Goal: Task Accomplishment & Management: Manage account settings

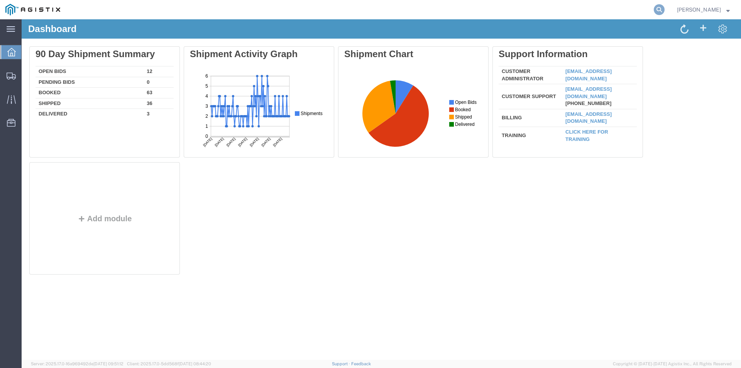
click at [664, 8] on icon at bounding box center [658, 9] width 11 height 11
click at [530, 10] on input "search" at bounding box center [536, 9] width 235 height 19
paste input "56097565"
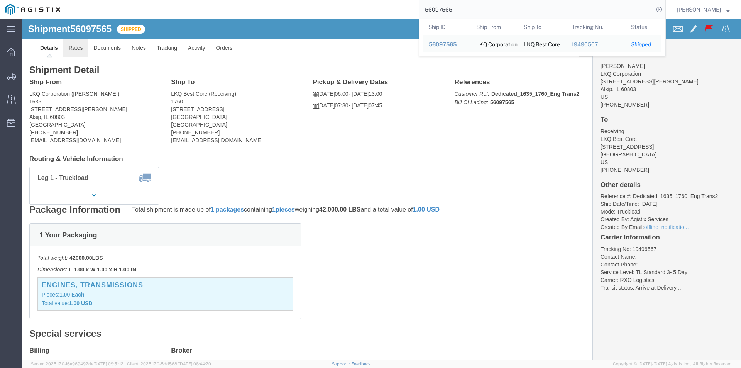
click link "Rates"
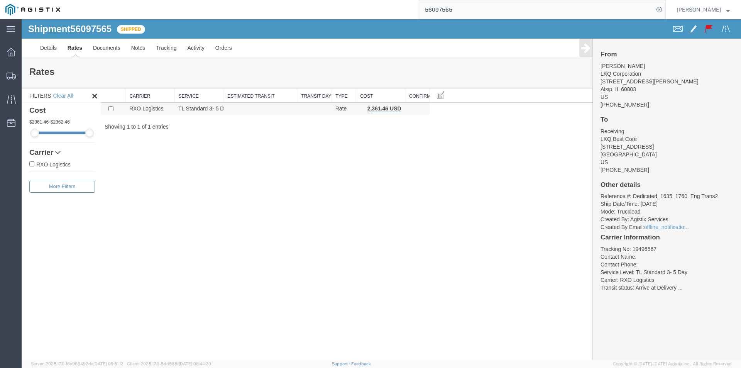
click at [382, 109] on b "2,361.46 USD" at bounding box center [384, 108] width 34 height 6
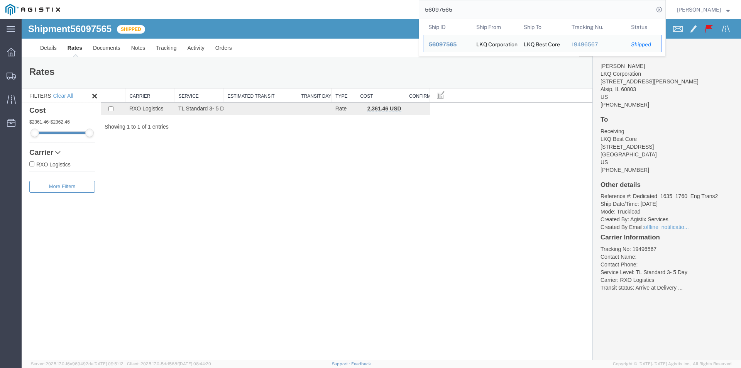
drag, startPoint x: 431, startPoint y: 1, endPoint x: 318, endPoint y: -5, distance: 113.2
click at [318, 0] on html "main_menu Created with Sketch. Collapse Menu Dashboard Shipments Traffic Resour…" at bounding box center [370, 184] width 741 height 368
paste input "58"
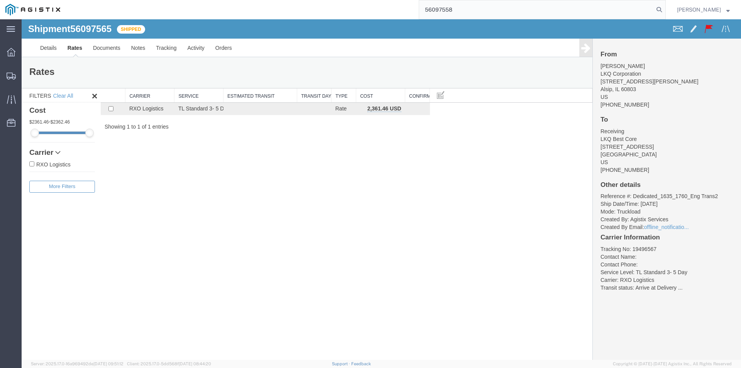
type input "56097558"
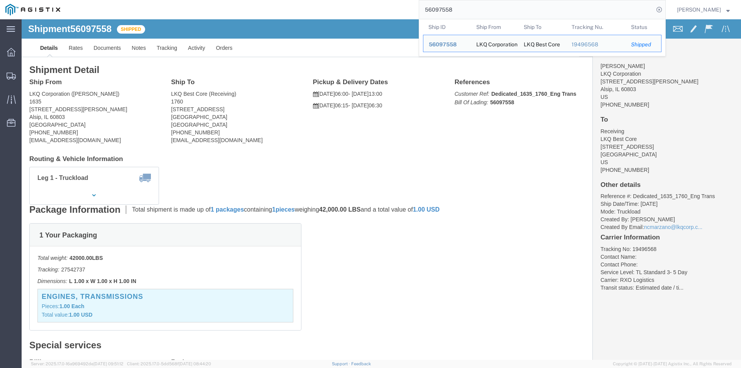
click h2 "Shipment Detail"
click at [473, 8] on input "56097558" at bounding box center [536, 9] width 235 height 19
click at [485, 14] on input "56097558" at bounding box center [536, 9] width 235 height 19
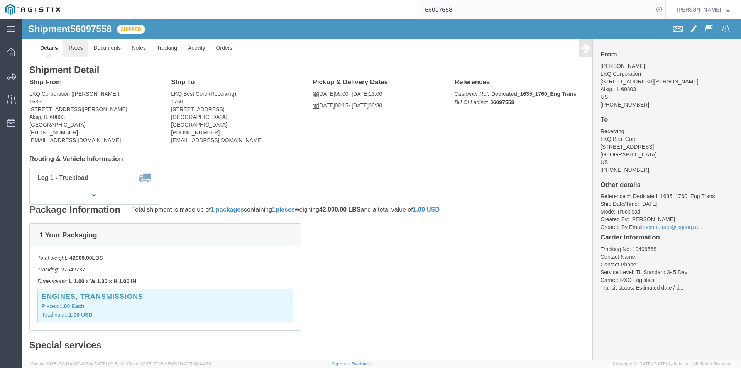
click link "Rates"
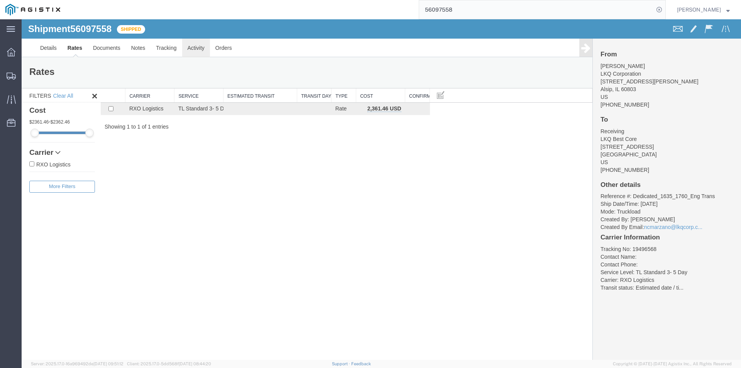
click at [182, 47] on link "Activity" at bounding box center [196, 48] width 28 height 19
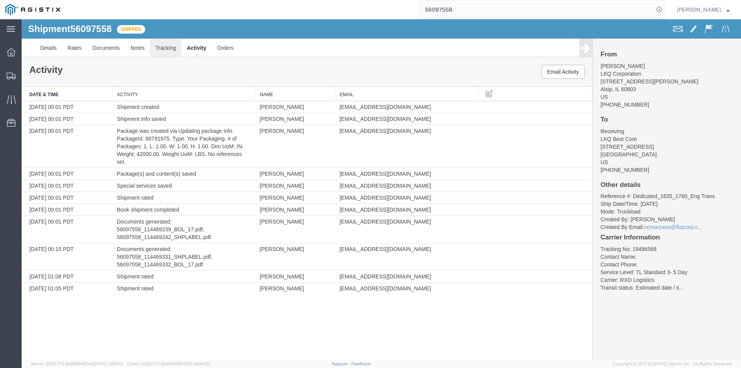
click at [175, 51] on link "Tracking" at bounding box center [165, 48] width 31 height 19
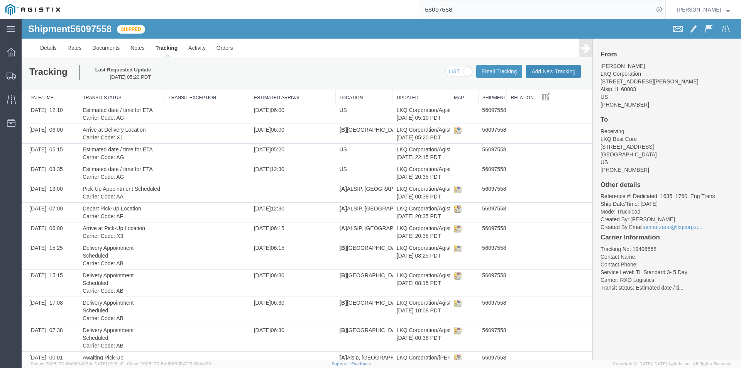
click at [551, 70] on button "Add New Tracking" at bounding box center [553, 71] width 55 height 13
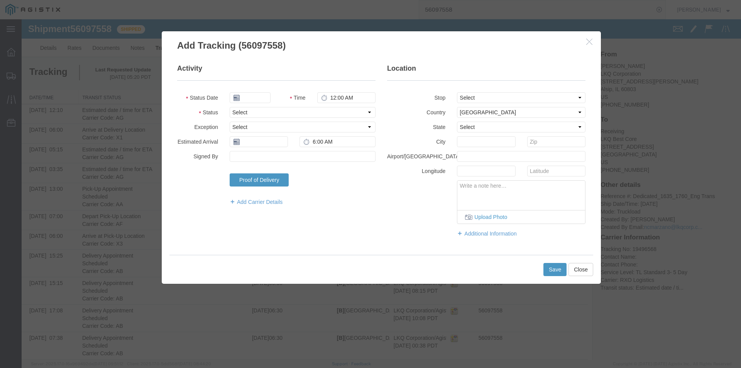
type input "[DATE]"
type input "1:00 PM"
click at [251, 110] on select "Select Arrival Notice Available Arrival Notice Imported Arrive at Delivery Loca…" at bounding box center [302, 112] width 146 height 11
select select "DELIVRED"
click at [229, 107] on select "Select Arrival Notice Available Arrival Notice Imported Arrive at Delivery Loca…" at bounding box center [302, 112] width 146 height 11
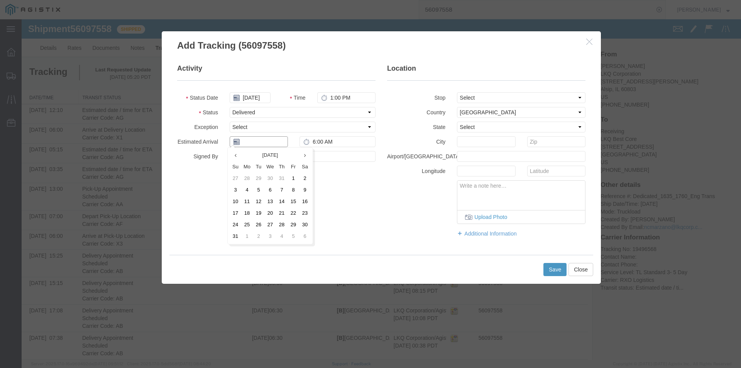
click at [254, 141] on input "text" at bounding box center [258, 141] width 58 height 11
click at [250, 199] on td "11" at bounding box center [247, 202] width 12 height 12
type input "[DATE]"
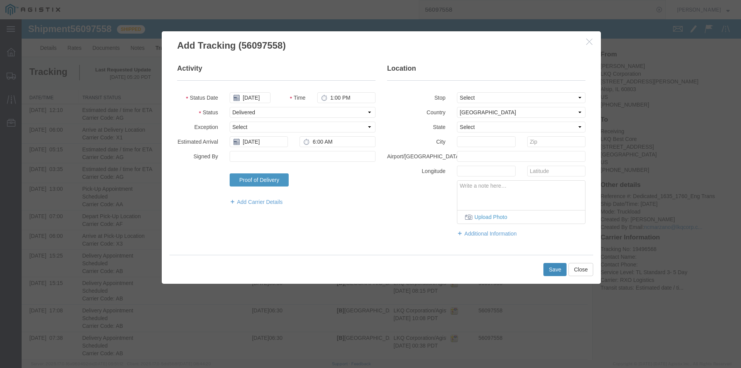
click at [556, 270] on button "Save" at bounding box center [554, 269] width 23 height 13
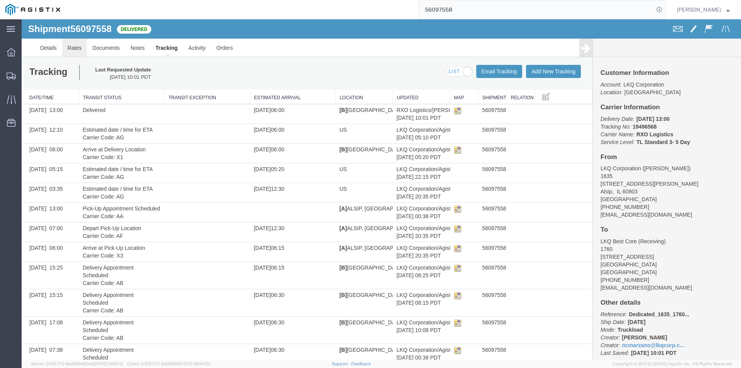
click at [71, 49] on link "Rates" at bounding box center [74, 48] width 25 height 19
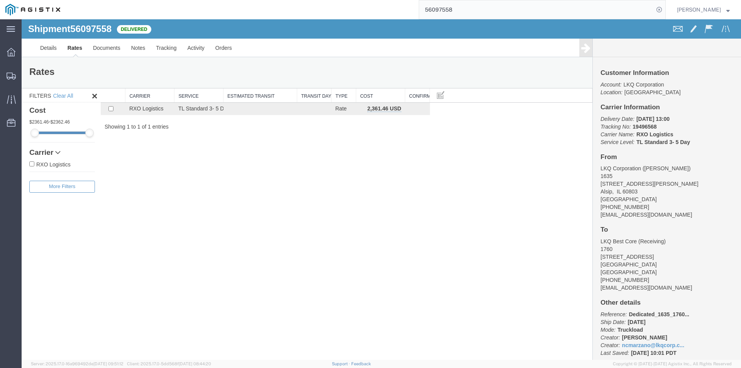
drag, startPoint x: 475, startPoint y: 4, endPoint x: 467, endPoint y: 7, distance: 8.3
click at [467, 7] on input "56097558" at bounding box center [536, 9] width 235 height 19
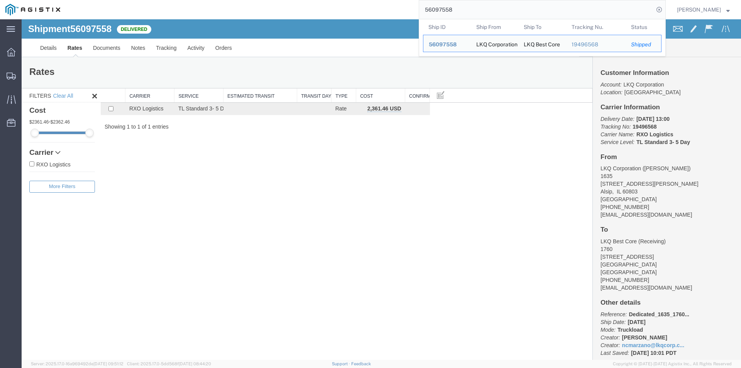
click at [464, 8] on input "56097558" at bounding box center [536, 9] width 235 height 19
click at [472, 9] on input "56097558" at bounding box center [536, 9] width 235 height 19
drag, startPoint x: 474, startPoint y: 10, endPoint x: 414, endPoint y: 8, distance: 59.8
click at [415, 8] on div "56097558 Ship ID Ship From Ship To Tracking Nu. Status Ship ID 56097558 Ship Fr…" at bounding box center [366, 9] width 600 height 19
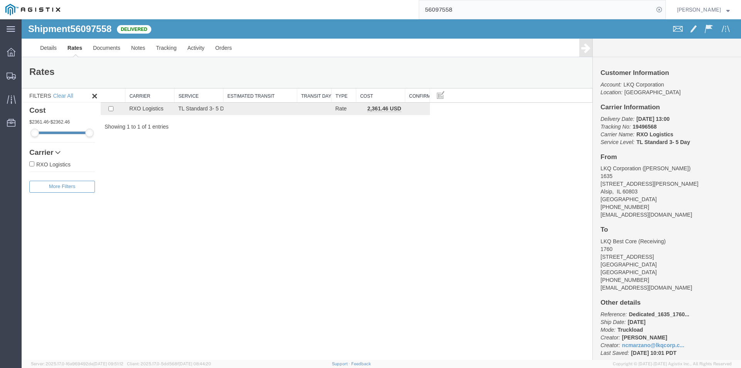
paste input "108151"
type input "56108151"
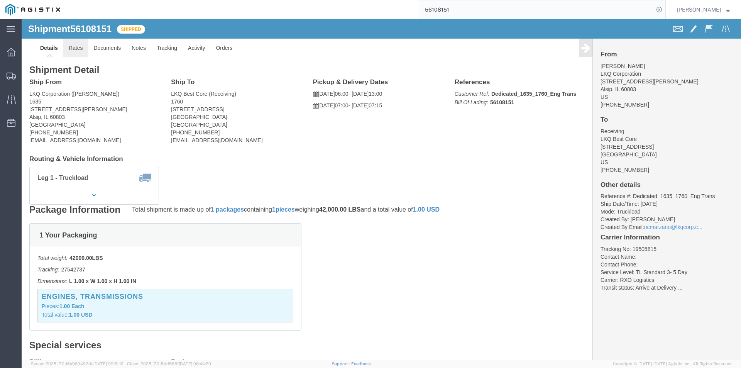
click link "Rates"
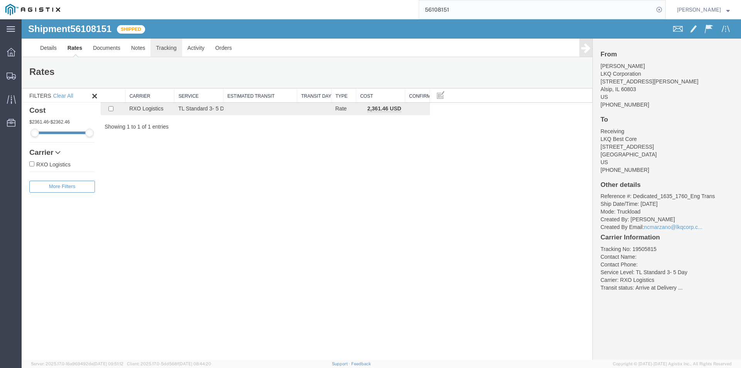
click at [174, 48] on link "Tracking" at bounding box center [165, 48] width 31 height 19
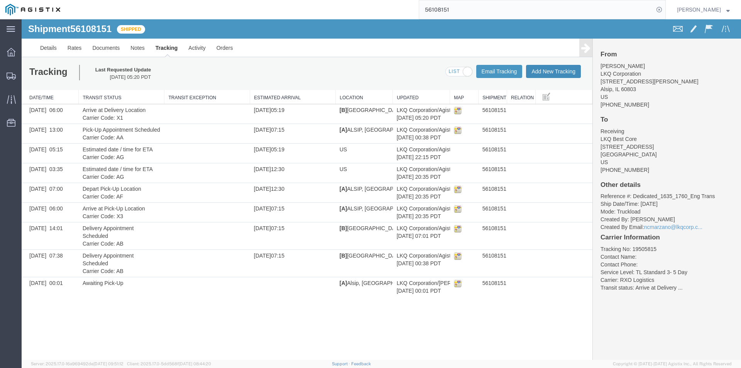
click at [537, 69] on button "Add New Tracking" at bounding box center [553, 71] width 55 height 13
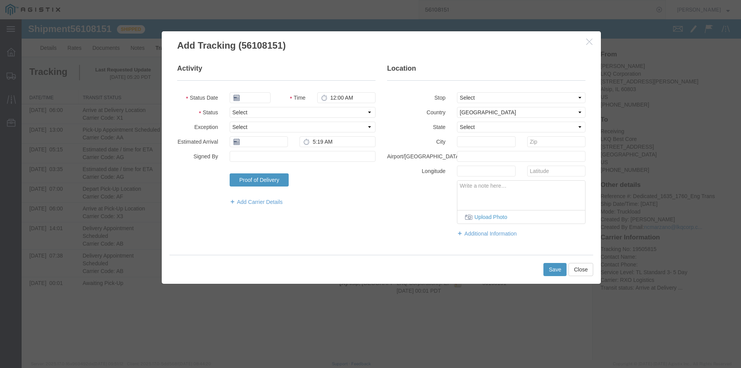
type input "[DATE]"
type input "1:00 PM"
click at [238, 109] on select "Select Arrival Notice Available Arrival Notice Imported Arrive at Delivery Loca…" at bounding box center [302, 112] width 146 height 11
select select "DELIVRED"
click at [229, 107] on select "Select Arrival Notice Available Arrival Notice Imported Arrive at Delivery Loca…" at bounding box center [302, 112] width 146 height 11
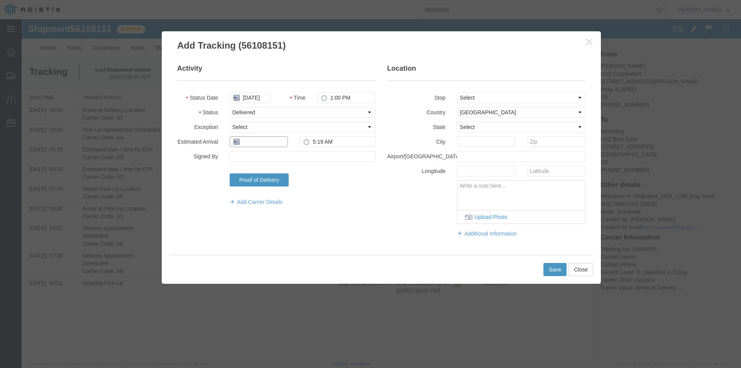
click at [251, 143] on input "text" at bounding box center [258, 141] width 58 height 11
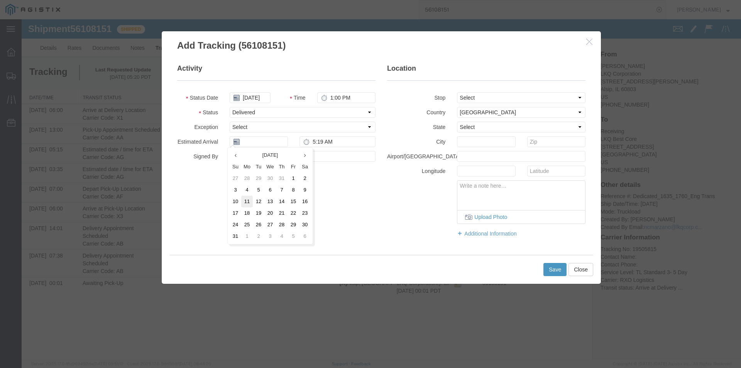
click at [249, 199] on td "11" at bounding box center [247, 202] width 12 height 12
type input "[DATE]"
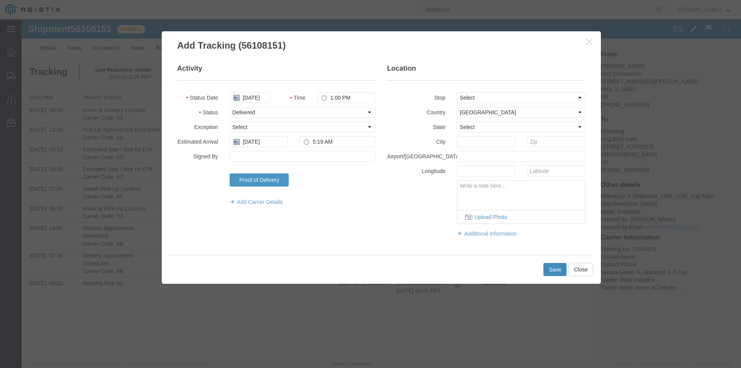
click at [558, 267] on button "Save" at bounding box center [554, 269] width 23 height 13
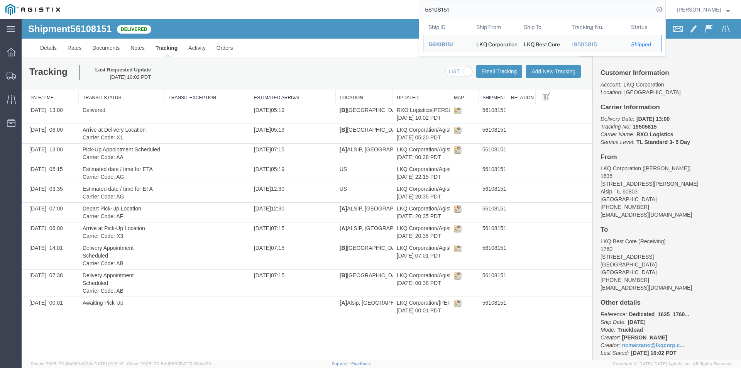
drag, startPoint x: 490, startPoint y: 7, endPoint x: 317, endPoint y: 4, distance: 173.2
click at [317, 4] on div "56108151 Ship ID Ship From Ship To Tracking Nu. Status Ship ID 56108151 Ship Fr…" at bounding box center [366, 9] width 600 height 19
paste input "429336"
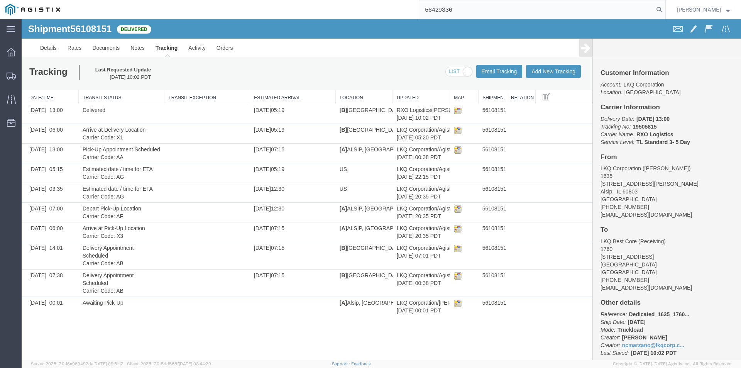
type input "56429336"
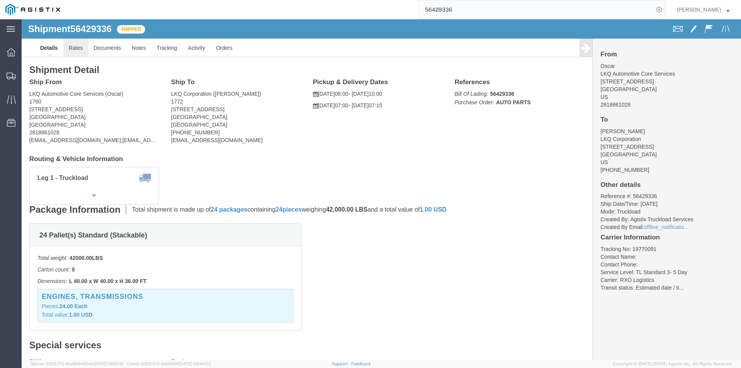
click link "Rates"
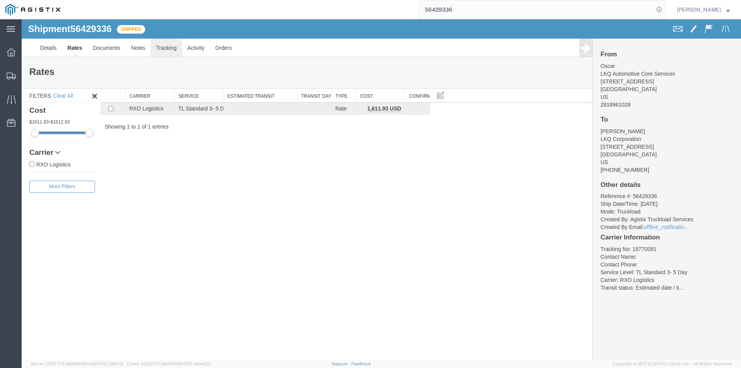
click at [166, 52] on link "Tracking" at bounding box center [165, 48] width 31 height 19
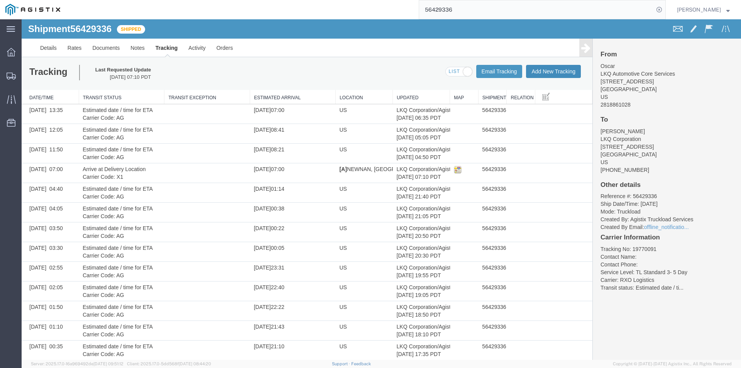
click at [546, 70] on button "Add New Tracking" at bounding box center [553, 71] width 55 height 13
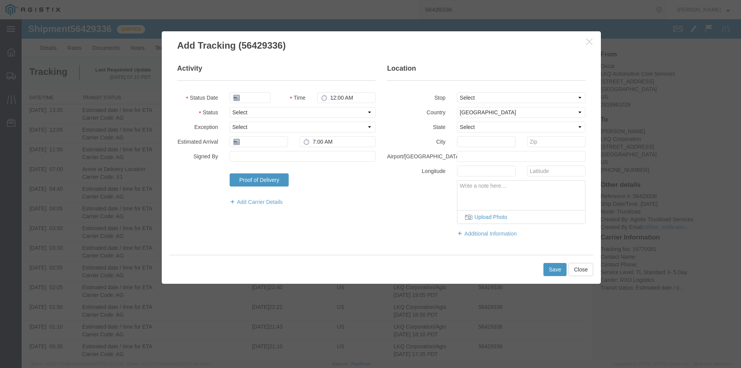
type input "[DATE]"
type input "1:00 PM"
click at [256, 111] on select "Select Arrival Notice Available Arrival Notice Imported Arrive at Delivery Loca…" at bounding box center [302, 112] width 146 height 11
select select "DELIVRED"
click at [229, 107] on select "Select Arrival Notice Available Arrival Notice Imported Arrive at Delivery Loca…" at bounding box center [302, 112] width 146 height 11
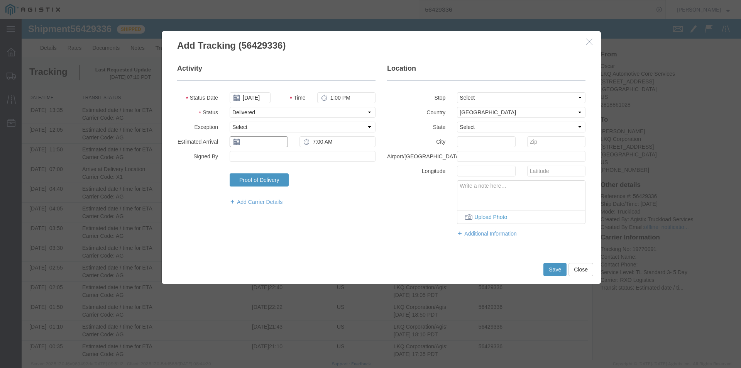
click at [256, 144] on input "text" at bounding box center [258, 141] width 58 height 11
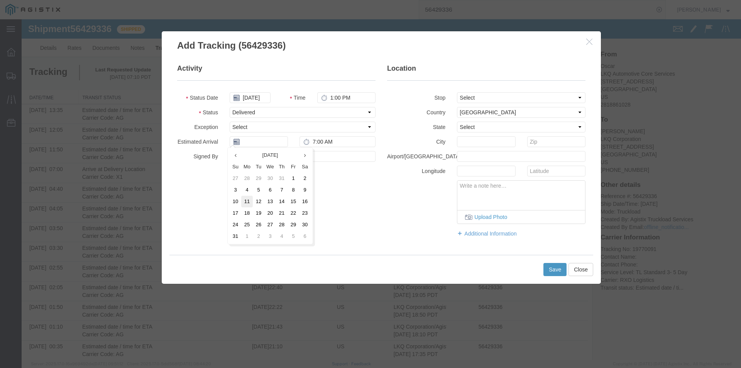
click at [246, 202] on td "11" at bounding box center [247, 202] width 12 height 12
type input "[DATE]"
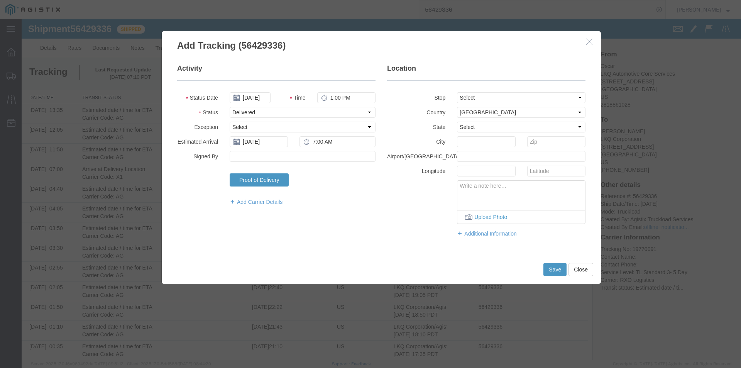
click at [321, 182] on div "Proof of Delivery Signature Upload Photo Type Tap to Sign Upload Photo" at bounding box center [302, 182] width 157 height 19
click at [550, 266] on button "Save" at bounding box center [554, 269] width 23 height 13
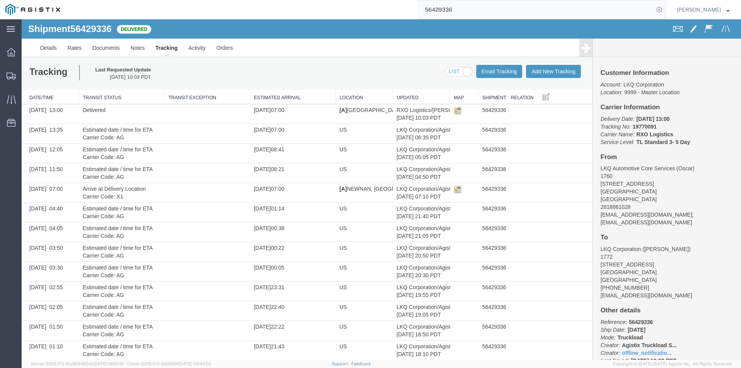
drag, startPoint x: 327, startPoint y: 6, endPoint x: 309, endPoint y: 6, distance: 18.1
click at [309, 6] on div "56429336" at bounding box center [366, 9] width 600 height 19
paste input "108162"
type input "56108162"
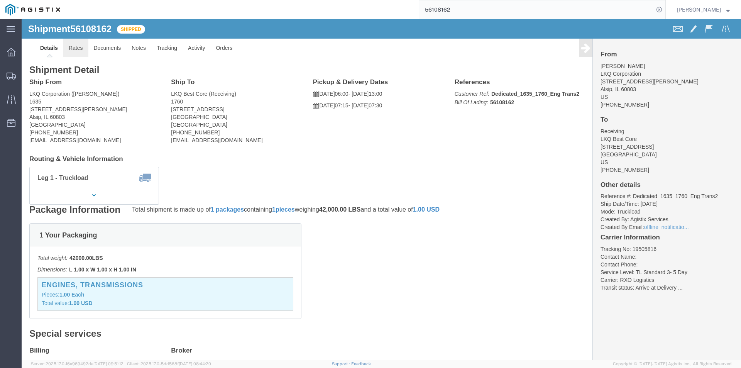
click link "Rates"
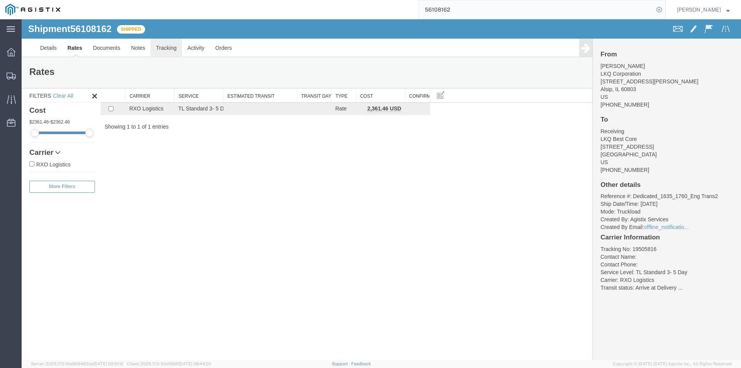
click at [173, 47] on link "Tracking" at bounding box center [165, 48] width 31 height 19
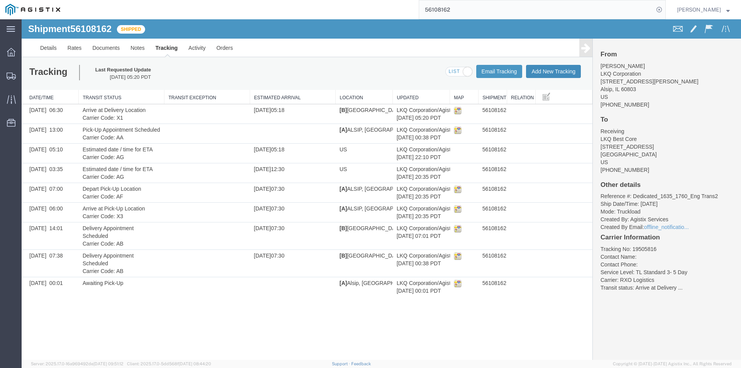
click at [549, 71] on button "Add New Tracking" at bounding box center [553, 71] width 55 height 13
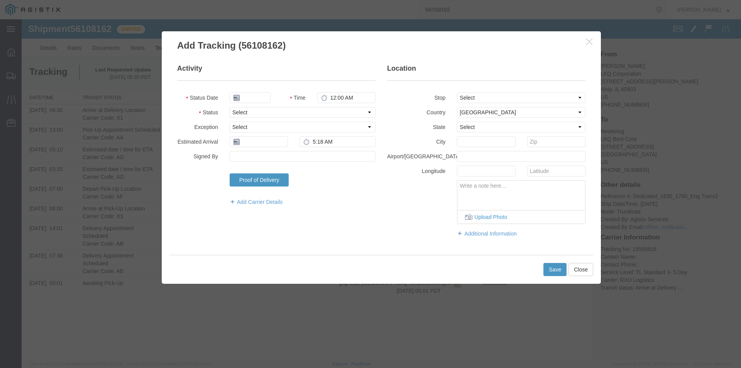
type input "[DATE]"
type input "1:00 PM"
click at [251, 110] on select "Select Arrival Notice Available Arrival Notice Imported Arrive at Delivery Loca…" at bounding box center [302, 112] width 146 height 11
select select "DELIVRED"
click at [229, 107] on select "Select Arrival Notice Available Arrival Notice Imported Arrive at Delivery Loca…" at bounding box center [302, 112] width 146 height 11
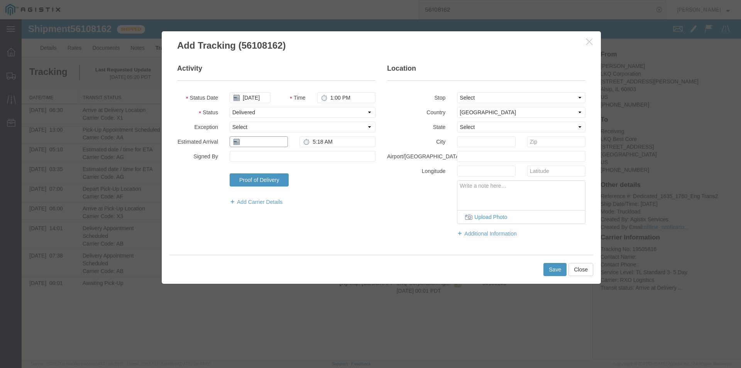
click at [256, 142] on input "text" at bounding box center [258, 141] width 58 height 11
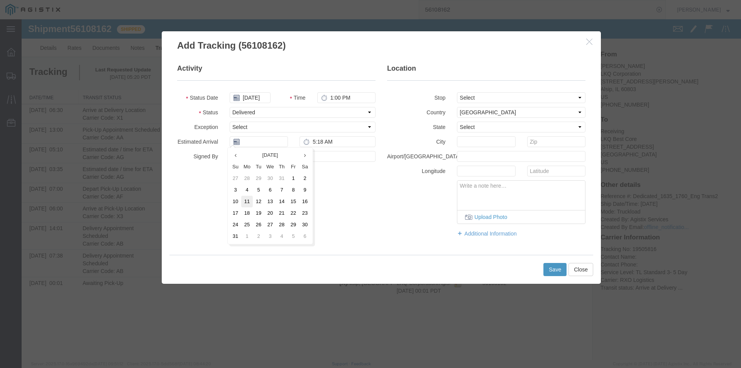
click at [251, 198] on td "11" at bounding box center [247, 202] width 12 height 12
type input "[DATE]"
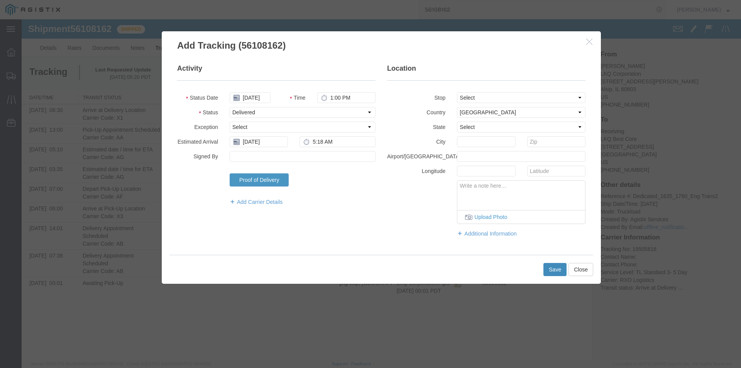
click at [552, 265] on button "Save" at bounding box center [554, 269] width 23 height 13
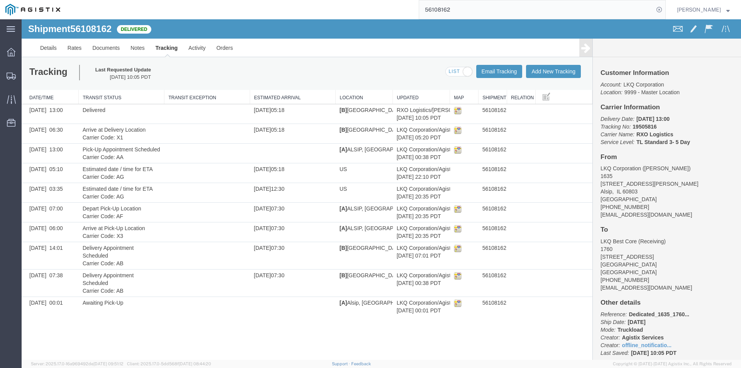
drag, startPoint x: 474, startPoint y: 7, endPoint x: 348, endPoint y: 2, distance: 126.6
click at [347, 2] on div "56108162" at bounding box center [366, 9] width 600 height 19
paste input "455017"
type input "56455017"
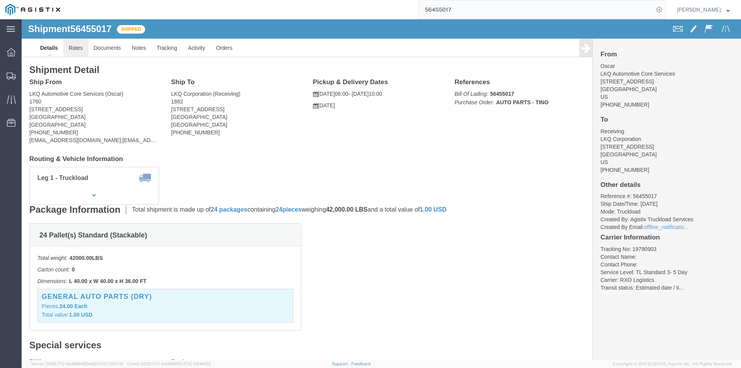
click link "Rates"
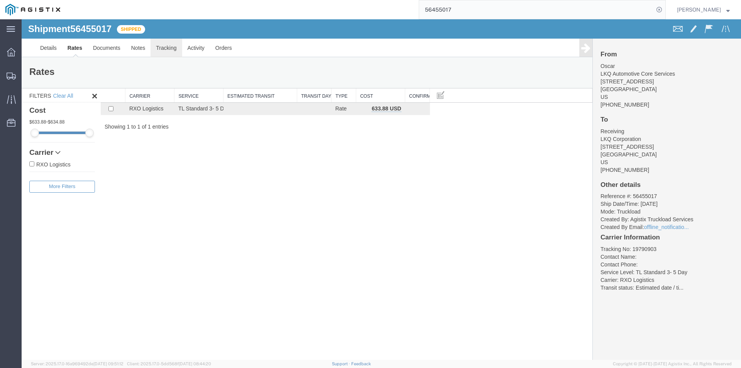
click at [169, 53] on link "Tracking" at bounding box center [165, 48] width 31 height 19
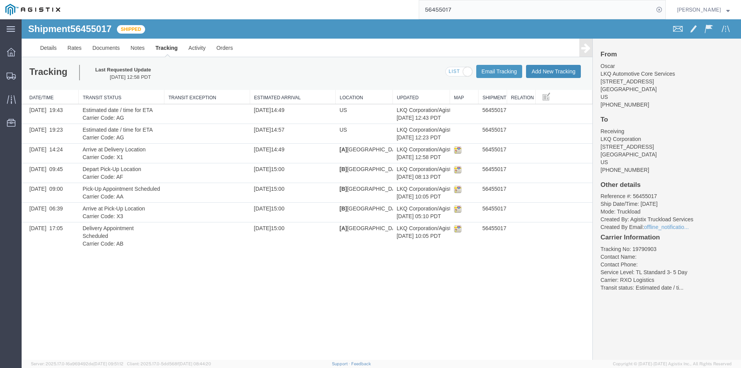
click at [552, 71] on button "Add New Tracking" at bounding box center [553, 71] width 55 height 13
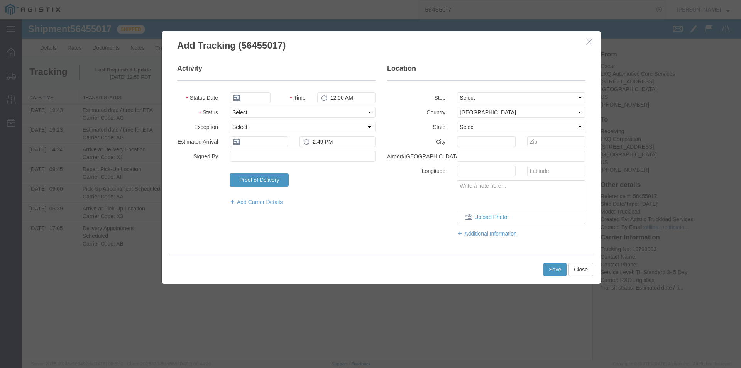
type input "[DATE]"
type input "1:00 PM"
click at [265, 115] on select "Select Arrival Notice Available Arrival Notice Imported Arrive at Delivery Loca…" at bounding box center [302, 112] width 146 height 11
select select "DELIVRED"
click at [229, 107] on select "Select Arrival Notice Available Arrival Notice Imported Arrive at Delivery Loca…" at bounding box center [302, 112] width 146 height 11
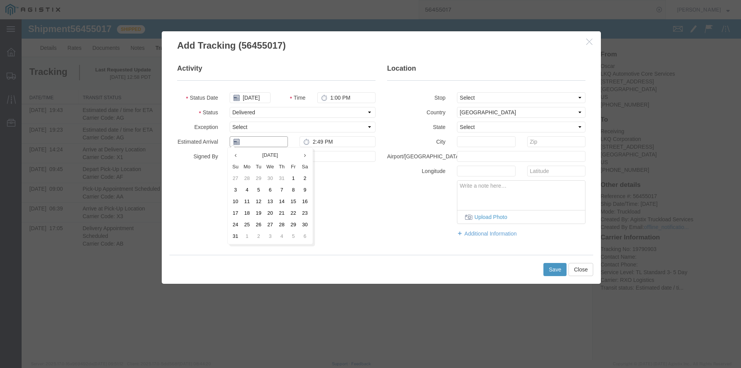
click at [251, 142] on input "text" at bounding box center [258, 141] width 58 height 11
click at [282, 200] on td "14" at bounding box center [282, 202] width 12 height 12
type input "[DATE]"
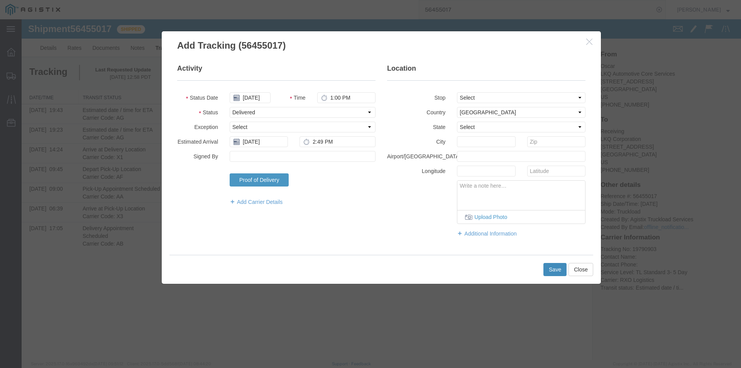
click at [549, 269] on button "Save" at bounding box center [554, 269] width 23 height 13
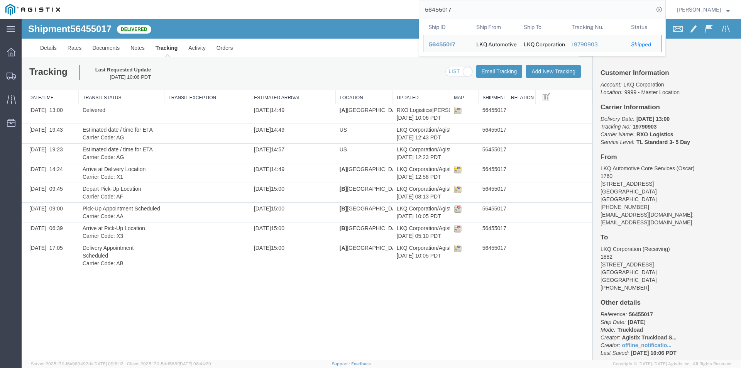
drag, startPoint x: 467, startPoint y: 10, endPoint x: 372, endPoint y: 11, distance: 94.9
click at [372, 11] on div "56455017 Ship ID Ship From Ship To Tracking Nu. Status Ship ID 56455017 Ship Fr…" at bounding box center [366, 9] width 600 height 19
paste input "109448"
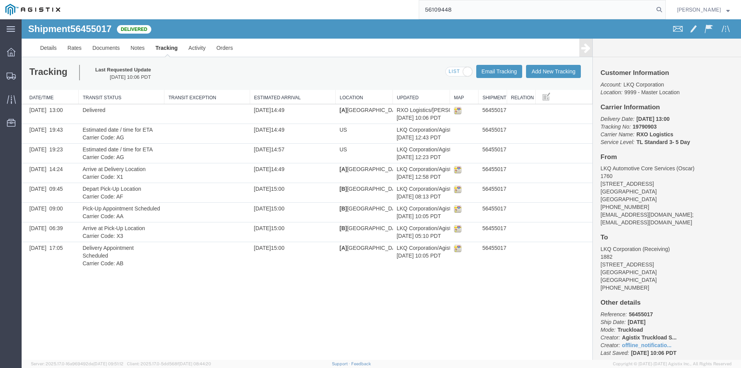
type input "56109448"
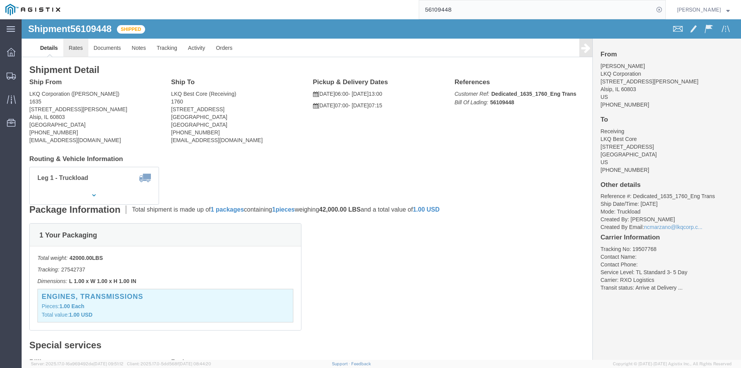
click link "Rates"
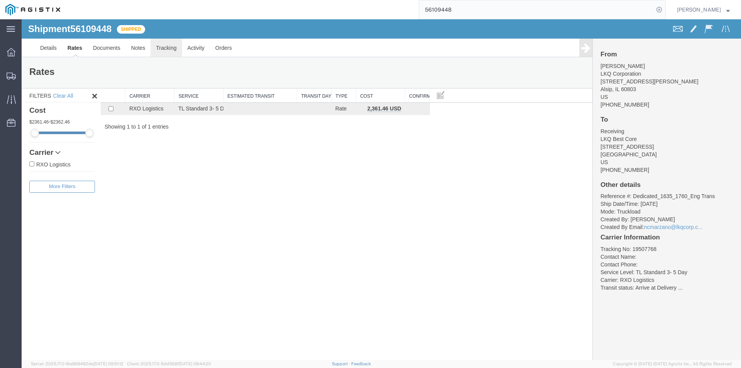
click at [165, 49] on link "Tracking" at bounding box center [165, 48] width 31 height 19
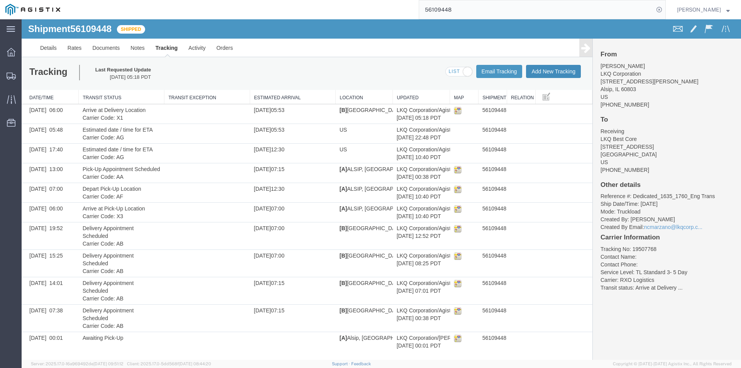
click at [537, 75] on button "Add New Tracking" at bounding box center [553, 71] width 55 height 13
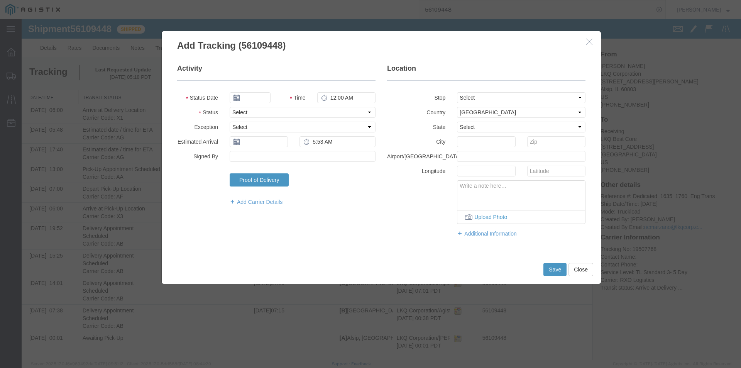
type input "[DATE]"
type input "1:00 PM"
click at [261, 110] on select "Select Arrival Notice Available Arrival Notice Imported Arrive at Delivery Loca…" at bounding box center [302, 112] width 146 height 11
click at [258, 113] on select "Select Arrival Notice Available Arrival Notice Imported Arrive at Delivery Loca…" at bounding box center [302, 112] width 146 height 11
select select "DELIVRED"
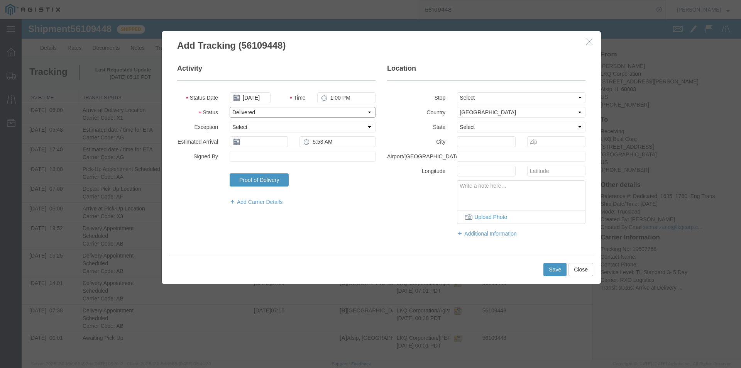
click at [229, 107] on select "Select Arrival Notice Available Arrival Notice Imported Arrive at Delivery Loca…" at bounding box center [302, 112] width 146 height 11
click at [263, 141] on input "text" at bounding box center [258, 141] width 58 height 11
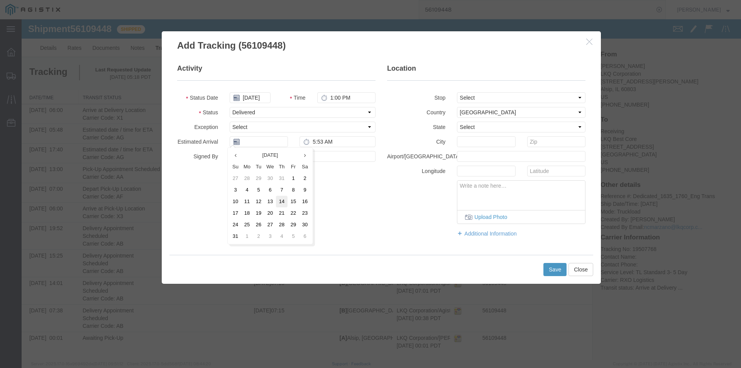
click at [281, 202] on td "14" at bounding box center [282, 202] width 12 height 12
type input "[DATE]"
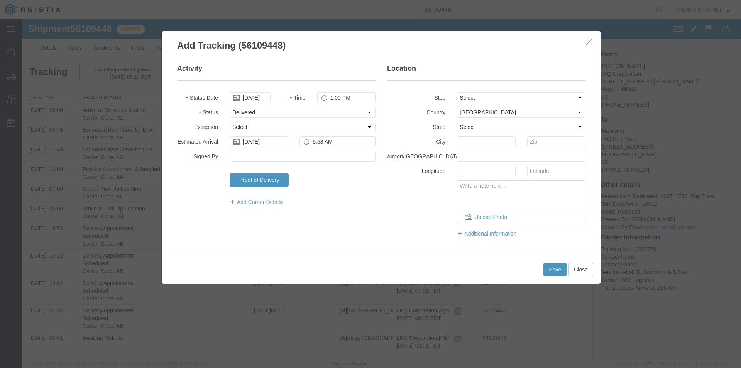
click at [333, 182] on div "Proof of Delivery Signature Upload Photo Type Tap to Sign Upload Photo" at bounding box center [302, 182] width 157 height 19
click at [556, 267] on button "Save" at bounding box center [554, 269] width 23 height 13
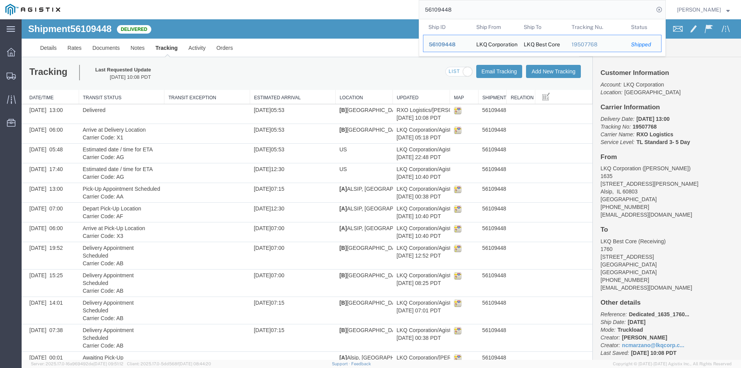
drag, startPoint x: 473, startPoint y: 6, endPoint x: 432, endPoint y: 9, distance: 41.4
click at [432, 9] on div "56109448 Ship ID Ship From Ship To Tracking Nu. Status Ship ID 56109448 Ship Fr…" at bounding box center [366, 9] width 600 height 19
paste input "61"
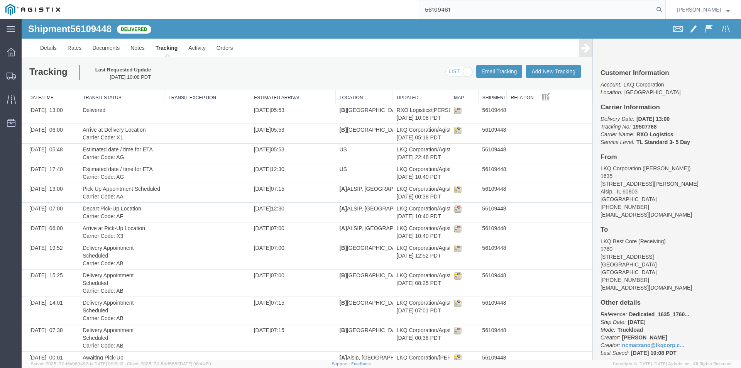
type input "56109461"
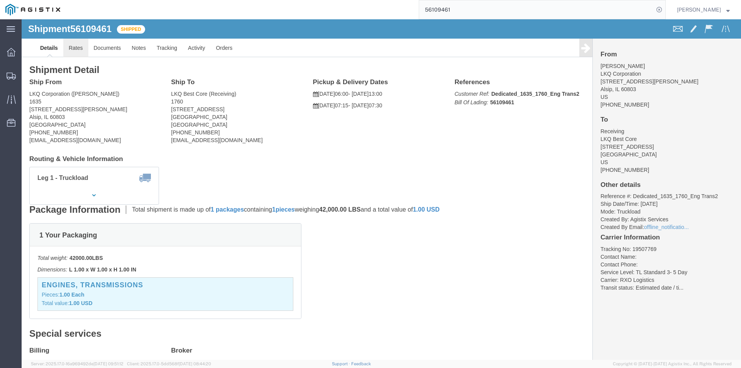
click link "Rates"
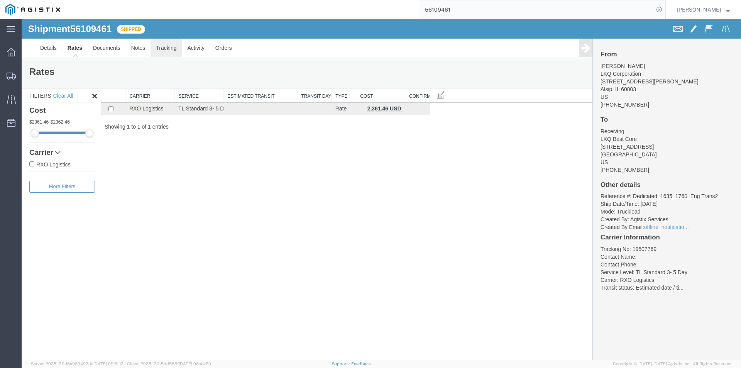
click at [155, 52] on link "Tracking" at bounding box center [165, 48] width 31 height 19
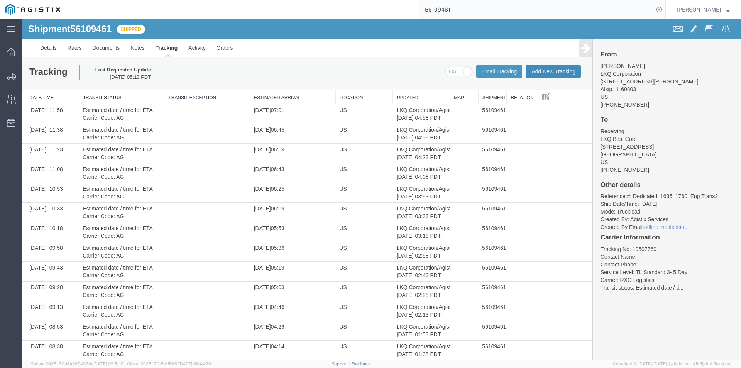
click at [536, 69] on button "Add New Tracking" at bounding box center [553, 71] width 55 height 13
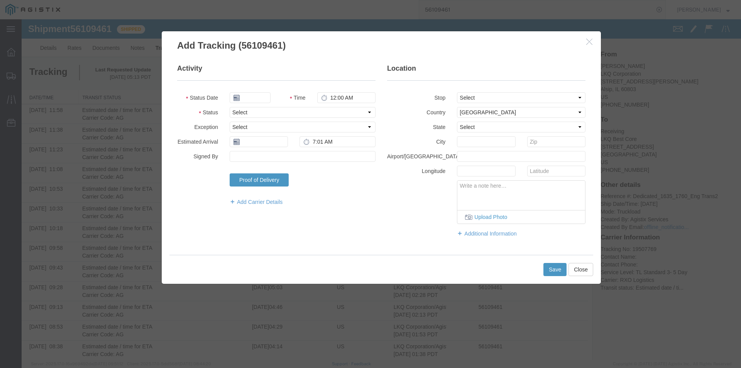
type input "[DATE]"
type input "1:00 PM"
click at [279, 114] on select "Select Arrival Notice Available Arrival Notice Imported Arrive at Delivery Loca…" at bounding box center [302, 112] width 146 height 11
select select "DELIVRED"
click at [229, 107] on select "Select Arrival Notice Available Arrival Notice Imported Arrive at Delivery Loca…" at bounding box center [302, 112] width 146 height 11
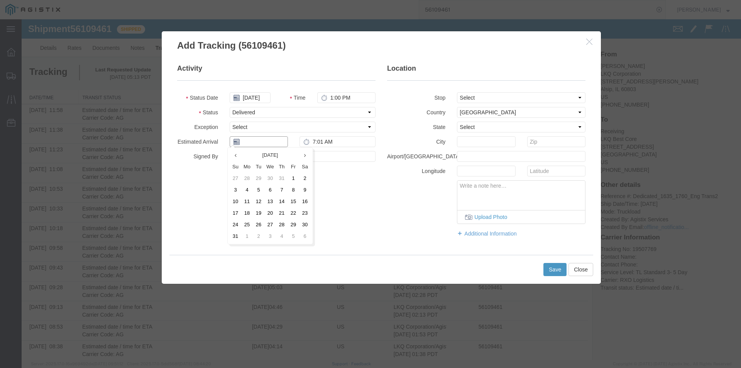
click at [261, 140] on input "text" at bounding box center [258, 141] width 58 height 11
click at [268, 202] on td "13" at bounding box center [270, 202] width 12 height 12
type input "[DATE]"
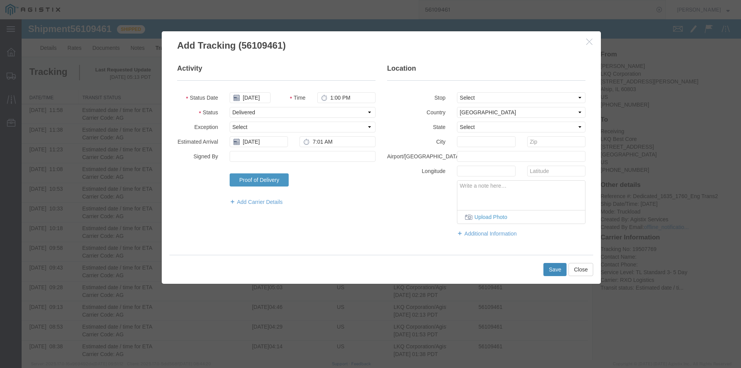
click at [548, 267] on button "Save" at bounding box center [554, 269] width 23 height 13
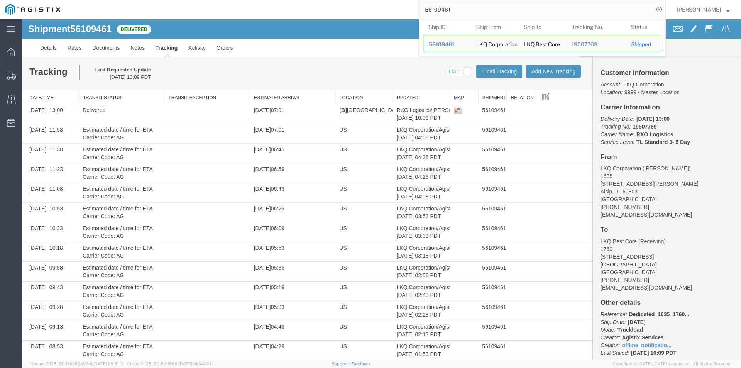
drag, startPoint x: 491, startPoint y: 8, endPoint x: 303, endPoint y: 7, distance: 188.2
click at [304, 7] on div "56109461 Ship ID Ship From Ship To Tracking Nu. Status Ship ID 56109461 Ship Fr…" at bounding box center [366, 9] width 600 height 19
paste input "24162"
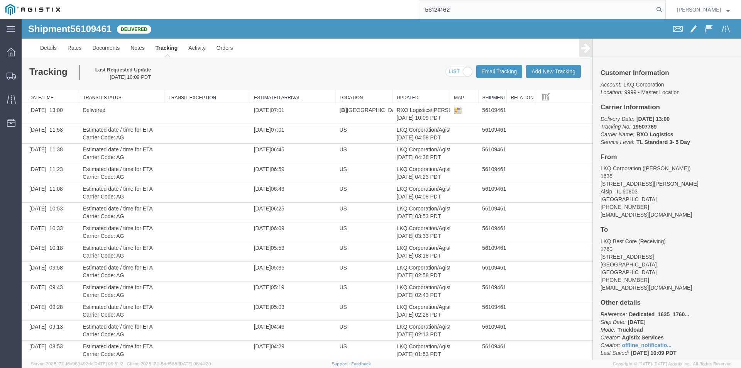
type input "56124162"
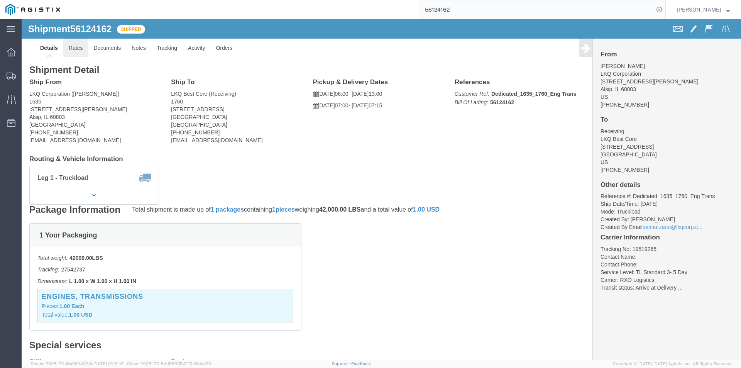
click link "Rates"
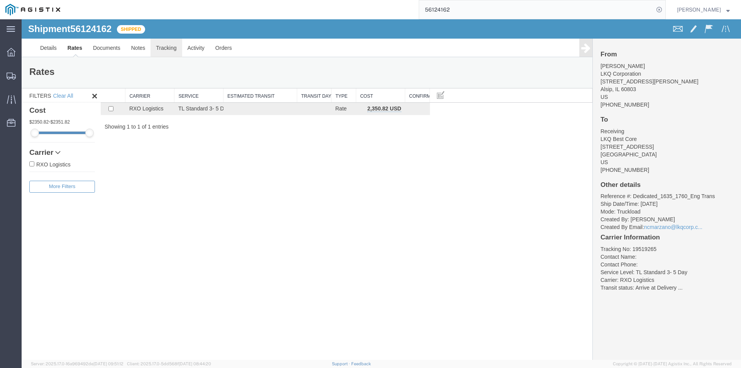
click at [169, 49] on link "Tracking" at bounding box center [165, 48] width 31 height 19
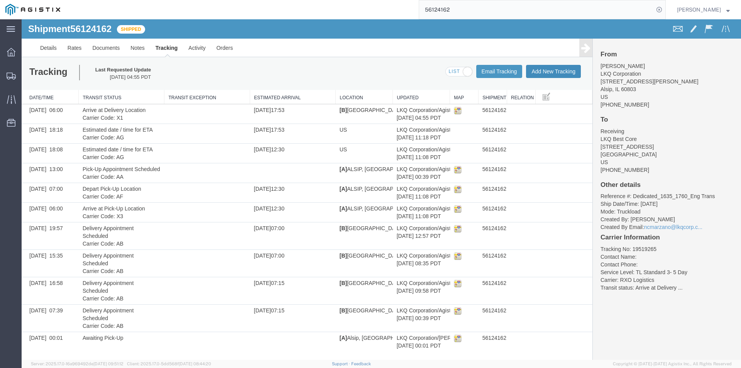
click at [548, 69] on button "Add New Tracking" at bounding box center [553, 71] width 55 height 13
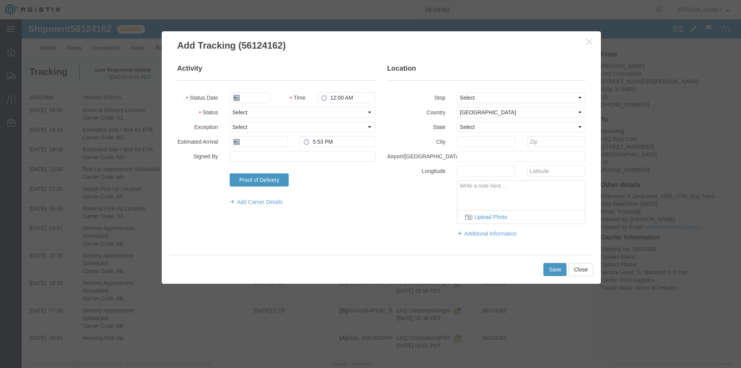
type input "[DATE]"
type input "1:00 PM"
click at [292, 109] on select "Select Arrival Notice Available Arrival Notice Imported Arrive at Delivery Loca…" at bounding box center [302, 112] width 146 height 11
select select "DELIVRED"
click at [229, 107] on select "Select Arrival Notice Available Arrival Notice Imported Arrive at Delivery Loca…" at bounding box center [302, 112] width 146 height 11
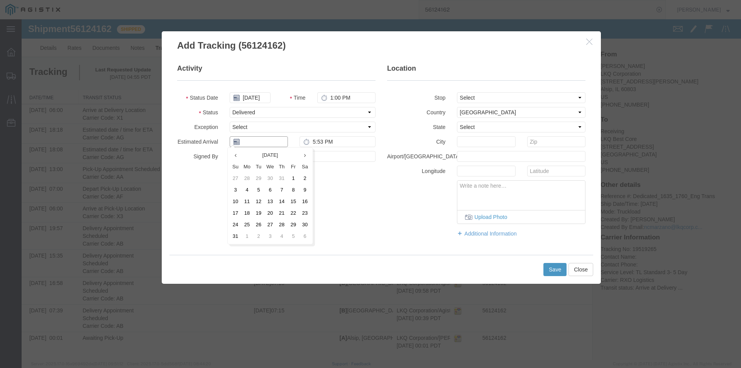
click at [272, 142] on input "text" at bounding box center [258, 141] width 58 height 11
click at [280, 201] on td "14" at bounding box center [282, 202] width 12 height 12
type input "[DATE]"
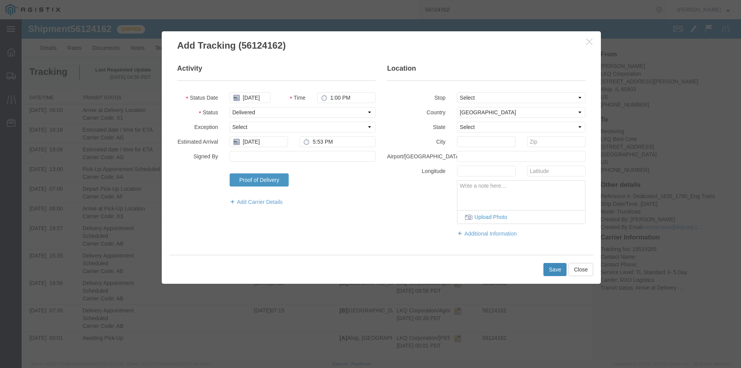
click at [552, 267] on button "Save" at bounding box center [554, 269] width 23 height 13
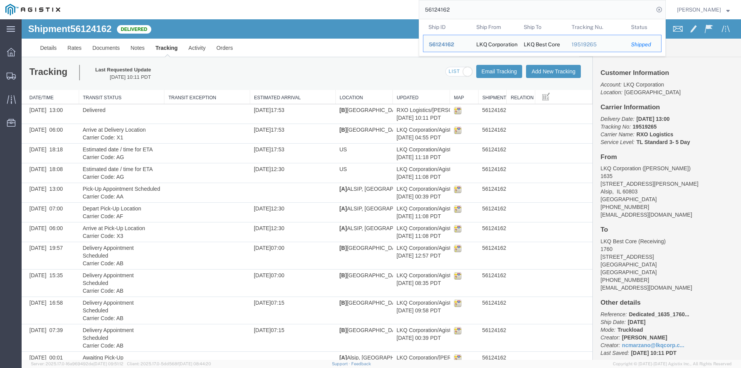
drag, startPoint x: 439, startPoint y: 10, endPoint x: 400, endPoint y: 9, distance: 38.2
click at [401, 9] on div "56124162 Ship ID Ship From Ship To Tracking Nu. Status Ship ID 56124162 Ship Fr…" at bounding box center [366, 9] width 600 height 19
paste input "37953"
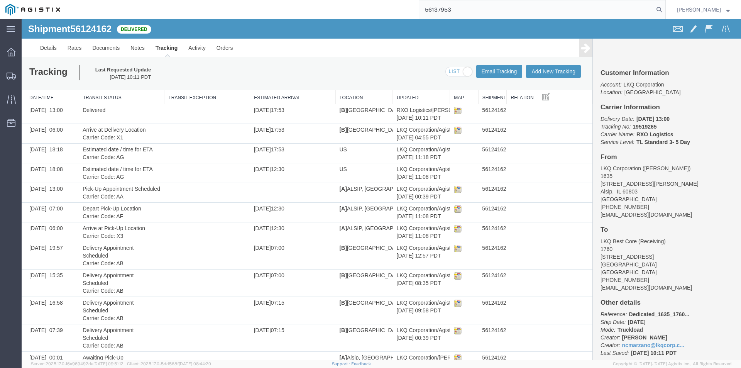
type input "56137953"
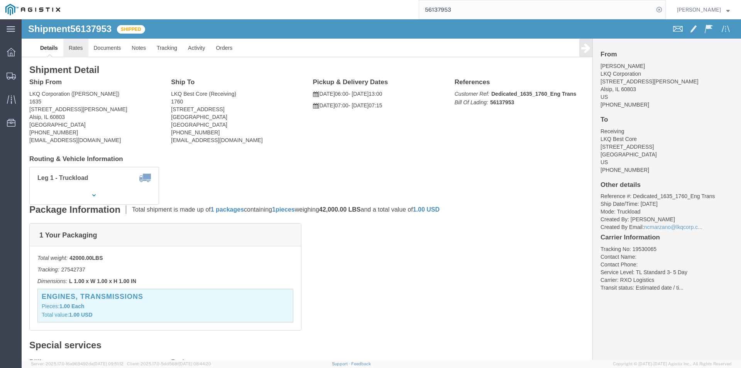
click link "Rates"
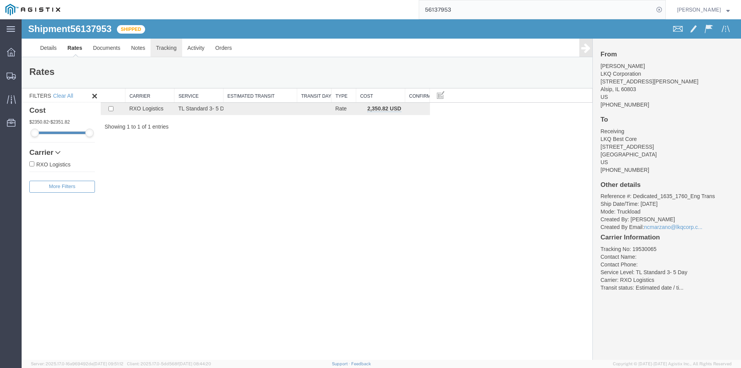
click at [162, 51] on link "Tracking" at bounding box center [165, 48] width 31 height 19
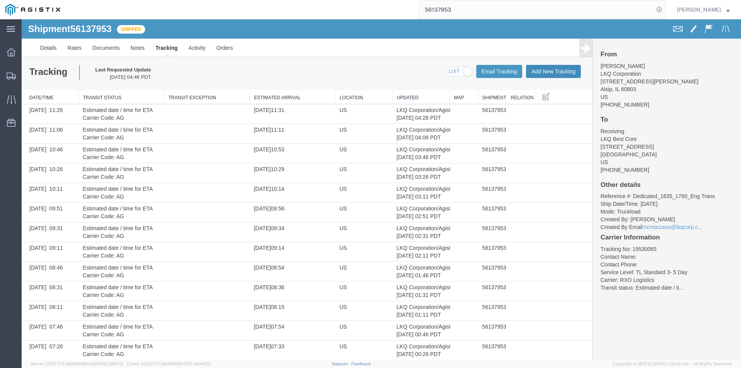
click at [541, 73] on button "Add New Tracking" at bounding box center [553, 71] width 55 height 13
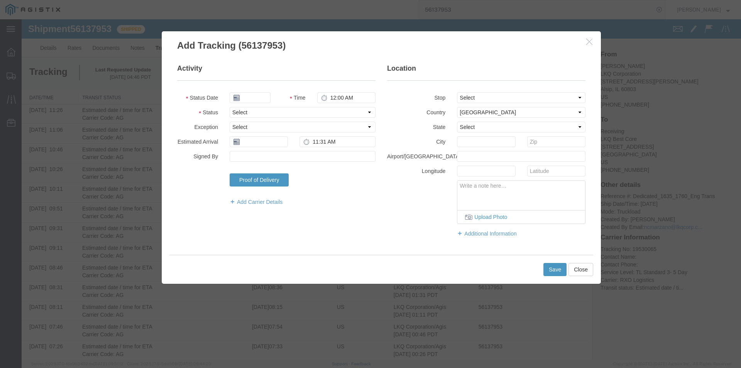
type input "[DATE]"
type input "1:00 PM"
click at [265, 113] on select "Select Arrival Notice Available Arrival Notice Imported Arrive at Delivery Loca…" at bounding box center [302, 112] width 146 height 11
select select "DELIVRED"
click at [229, 107] on select "Select Arrival Notice Available Arrival Notice Imported Arrive at Delivery Loca…" at bounding box center [302, 112] width 146 height 11
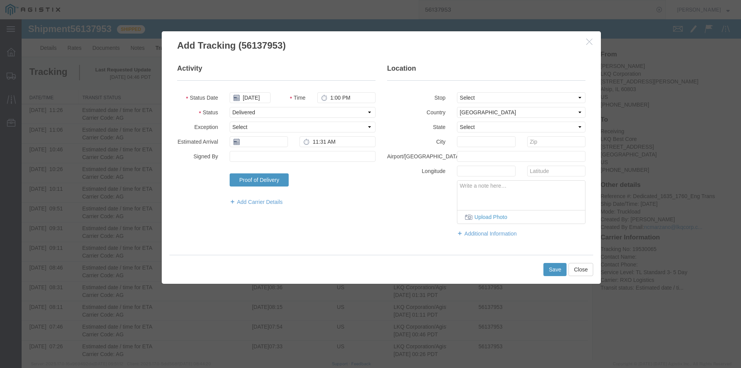
click at [250, 149] on fieldset "Activity Status Date [DATE] Time 1:00 PM Status Select Arrival Notice Available…" at bounding box center [276, 139] width 198 height 150
click at [250, 147] on fieldset "Activity Status Date [DATE] Time 1:00 PM Status Select Arrival Notice Available…" at bounding box center [276, 139] width 198 height 150
click at [250, 143] on input "text" at bounding box center [258, 141] width 58 height 11
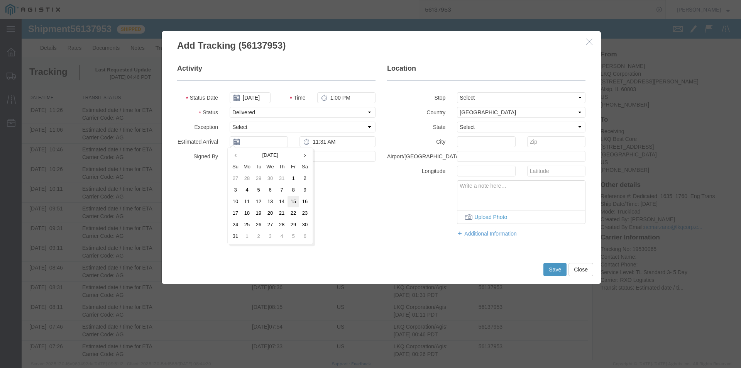
click at [291, 201] on td "15" at bounding box center [293, 202] width 12 height 12
type input "[DATE]"
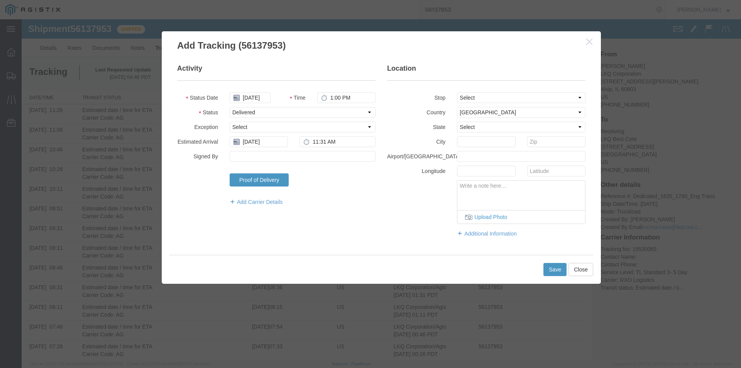
click at [321, 184] on div "Proof of Delivery Signature Upload Photo Type Tap to Sign Upload Photo" at bounding box center [302, 182] width 157 height 19
click at [547, 265] on button "Save" at bounding box center [554, 269] width 23 height 13
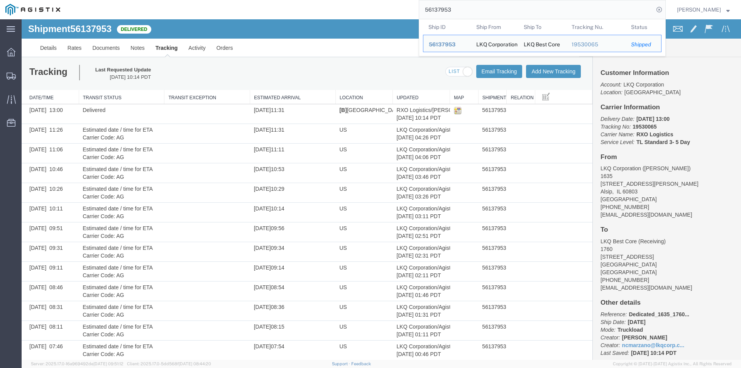
drag, startPoint x: 477, startPoint y: 11, endPoint x: 407, endPoint y: 8, distance: 70.3
click at [407, 8] on div "56137953 Ship ID Ship From Ship To Tracking Nu. Status Ship ID 56137953 Ship Fr…" at bounding box center [366, 9] width 600 height 19
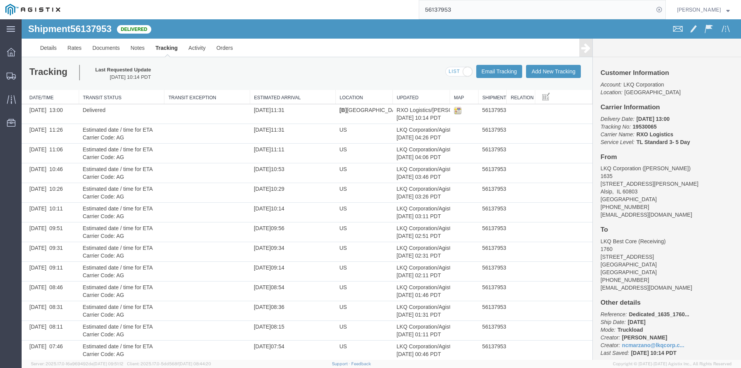
paste input "69"
type input "56137969"
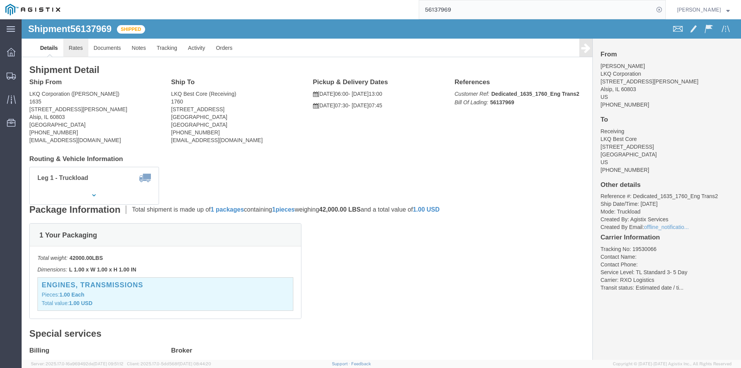
click link "Rates"
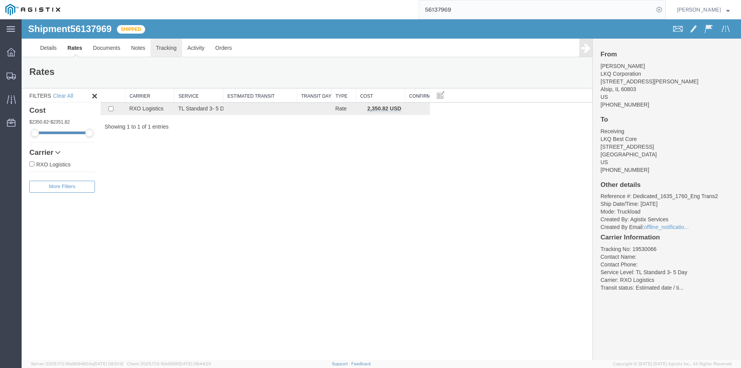
click at [155, 48] on link "Tracking" at bounding box center [165, 48] width 31 height 19
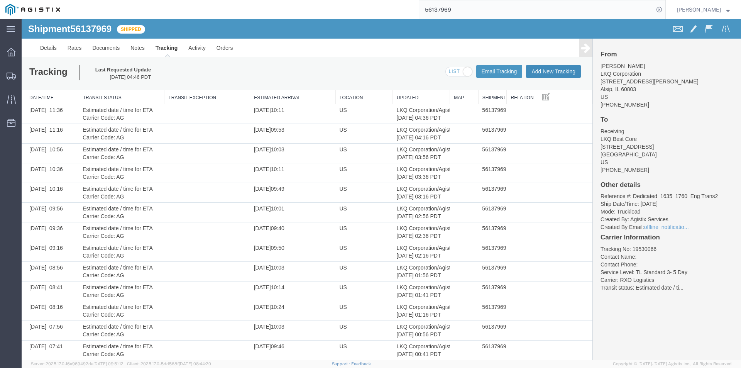
click at [534, 72] on button "Add New Tracking" at bounding box center [553, 71] width 55 height 13
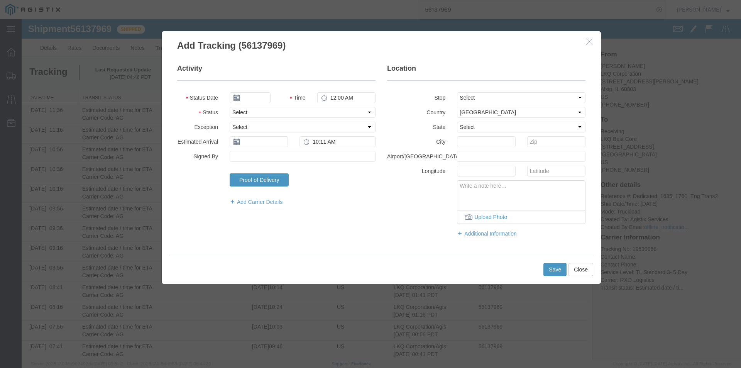
type input "[DATE]"
type input "1:00 PM"
click at [262, 115] on select "Select Arrival Notice Available Arrival Notice Imported Arrive at Delivery Loca…" at bounding box center [302, 112] width 146 height 11
select select "DELIVRED"
click at [229, 107] on select "Select Arrival Notice Available Arrival Notice Imported Arrive at Delivery Loca…" at bounding box center [302, 112] width 146 height 11
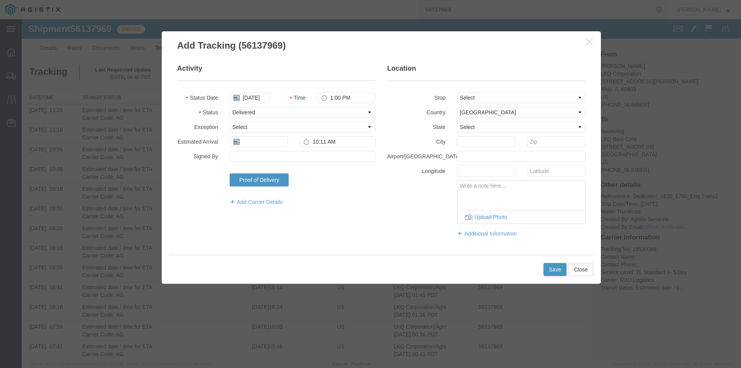
click at [249, 133] on fieldset "Activity Status Date [DATE] Time 1:00 PM Status Select Arrival Notice Available…" at bounding box center [276, 139] width 198 height 150
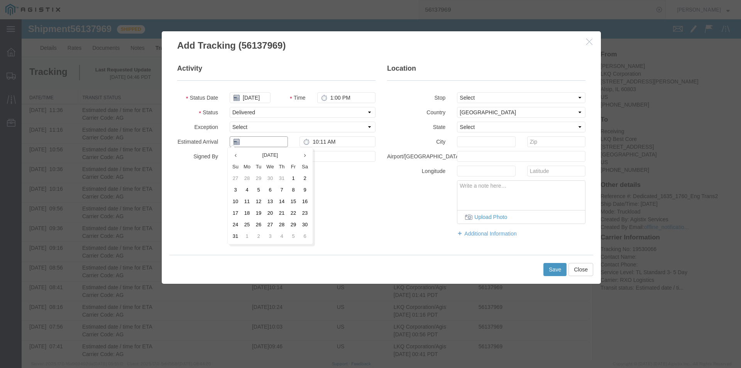
click at [247, 141] on input "text" at bounding box center [258, 141] width 58 height 11
click at [290, 199] on td "15" at bounding box center [293, 202] width 12 height 12
type input "[DATE]"
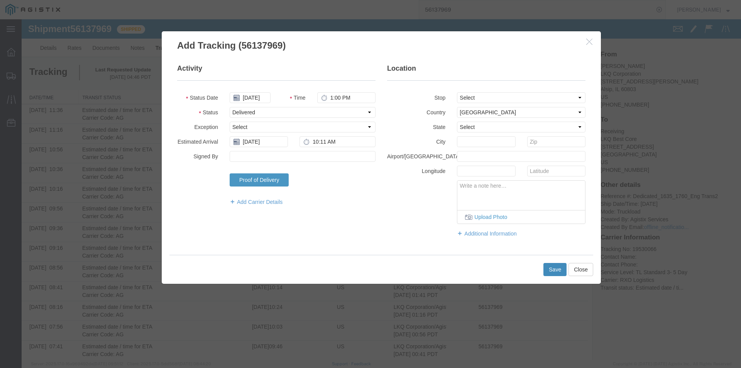
click at [557, 270] on button "Save" at bounding box center [554, 269] width 23 height 13
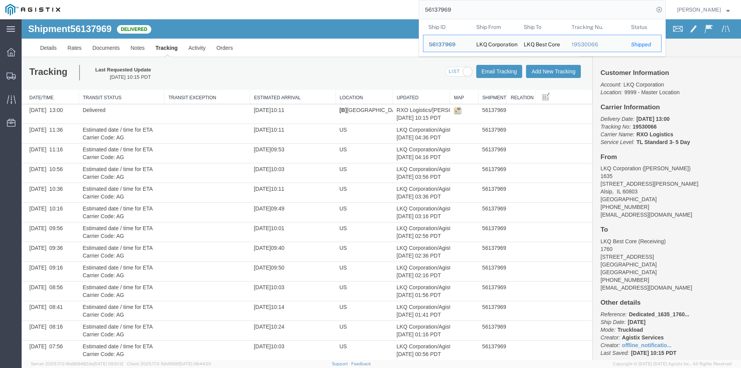
drag, startPoint x: 483, startPoint y: 5, endPoint x: 360, endPoint y: 5, distance: 123.0
click at [360, 7] on div "56137969 Ship ID Ship From Ship To Tracking Nu. Status Ship ID 56137969 Ship Fr…" at bounding box center [366, 9] width 600 height 19
paste input "488445"
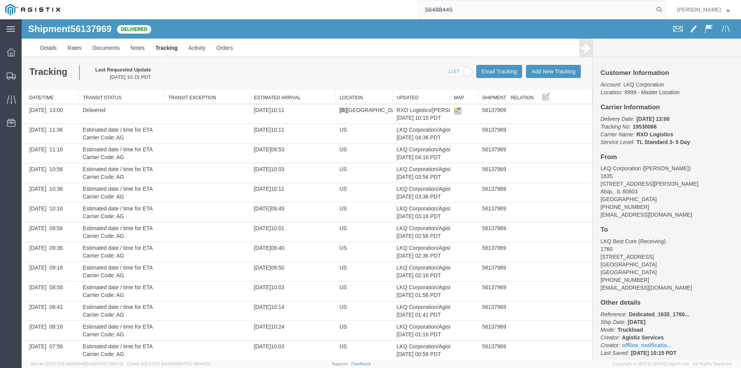
type input "56488445"
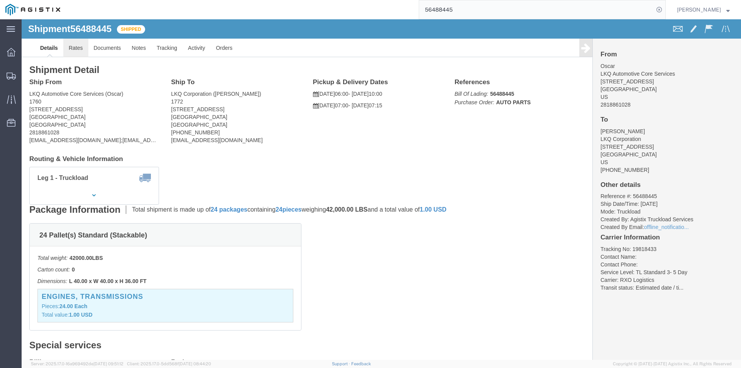
click link "Rates"
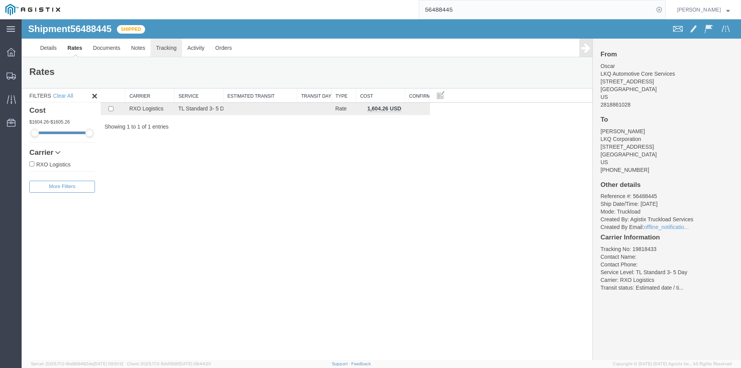
click at [154, 47] on link "Tracking" at bounding box center [165, 48] width 31 height 19
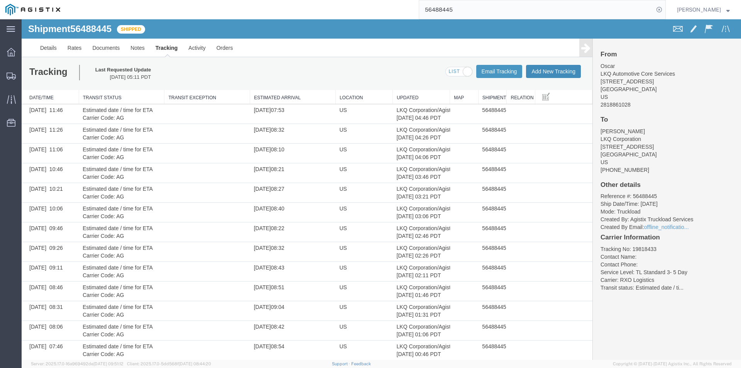
click at [531, 71] on button "Add New Tracking" at bounding box center [553, 71] width 55 height 13
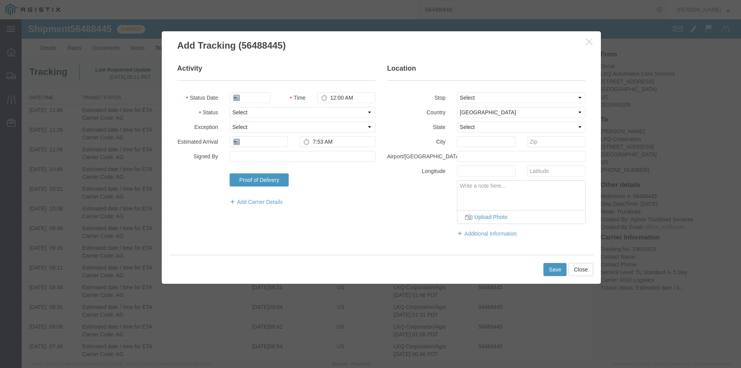
type input "[DATE]"
type input "1:00 PM"
click at [265, 111] on select "Select Arrival Notice Available Arrival Notice Imported Arrive at Delivery Loca…" at bounding box center [302, 112] width 146 height 11
select select "DELIVRED"
click at [229, 107] on select "Select Arrival Notice Available Arrival Notice Imported Arrive at Delivery Loca…" at bounding box center [302, 112] width 146 height 11
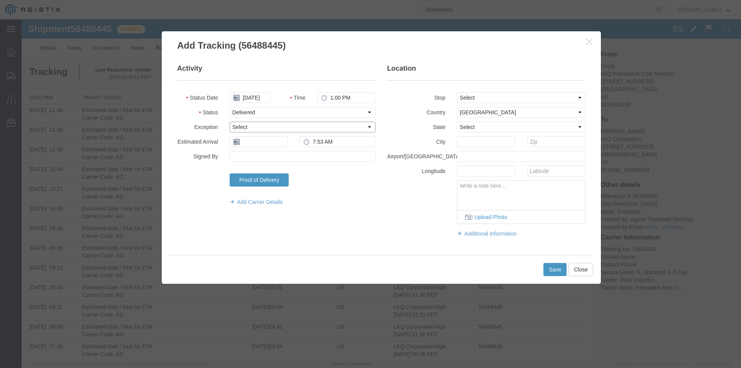
click at [253, 128] on select "Select Accident Airline - Delayed Airline - Exception Appointment Scheduled Att…" at bounding box center [302, 126] width 146 height 11
click at [206, 135] on fieldset "Activity Status Date [DATE] Time 1:00 PM Status Select Arrival Notice Available…" at bounding box center [276, 139] width 198 height 150
click at [260, 145] on input "text" at bounding box center [258, 141] width 58 height 11
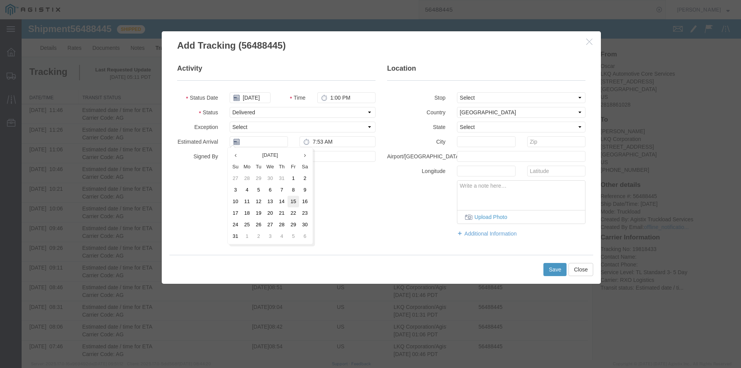
click at [292, 199] on td "15" at bounding box center [293, 202] width 12 height 12
type input "[DATE]"
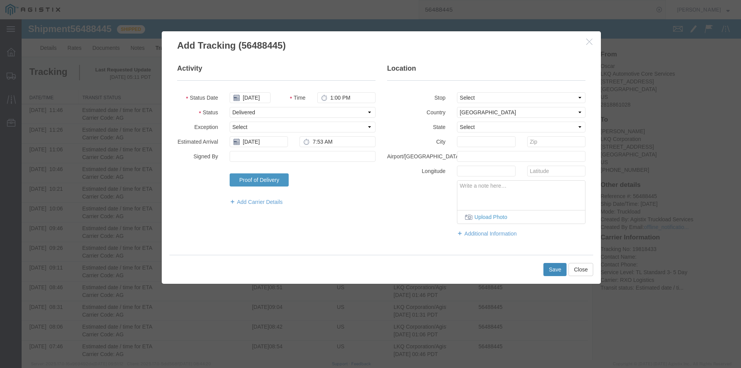
drag, startPoint x: 549, startPoint y: 267, endPoint x: 570, endPoint y: 287, distance: 28.4
click at [549, 267] on button "Save" at bounding box center [554, 269] width 23 height 13
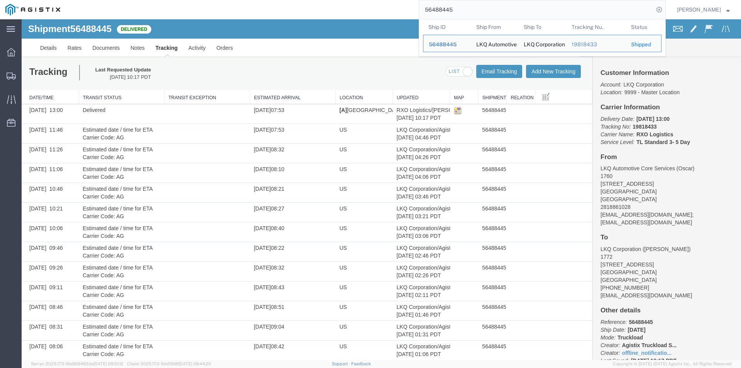
drag, startPoint x: 467, startPoint y: 12, endPoint x: 385, endPoint y: 1, distance: 82.9
click at [385, 1] on div "56488445 Ship ID Ship From Ship To Tracking Nu. Status Ship ID 56488445 Ship Fr…" at bounding box center [366, 9] width 600 height 19
paste input "15095"
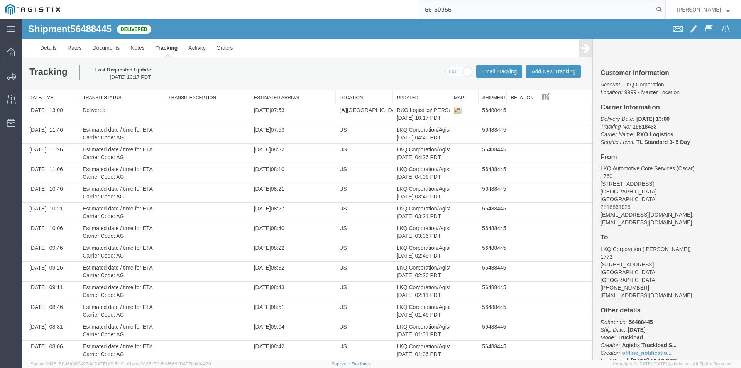
type input "56150955"
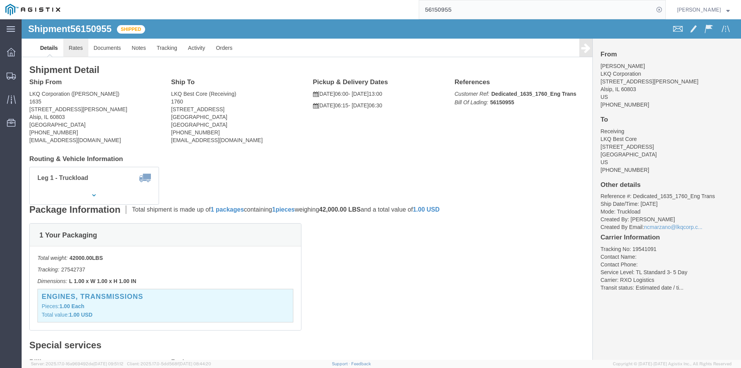
click link "Rates"
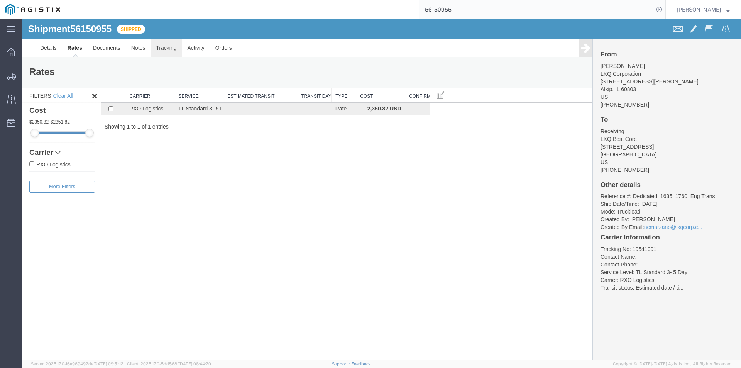
click at [160, 49] on link "Tracking" at bounding box center [165, 48] width 31 height 19
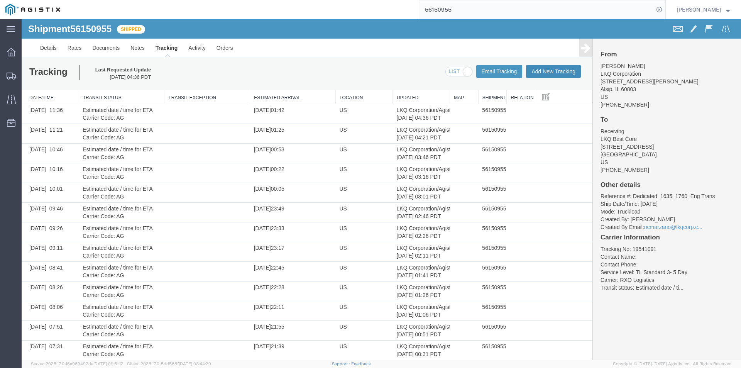
click at [540, 72] on button "Add New Tracking" at bounding box center [553, 71] width 55 height 13
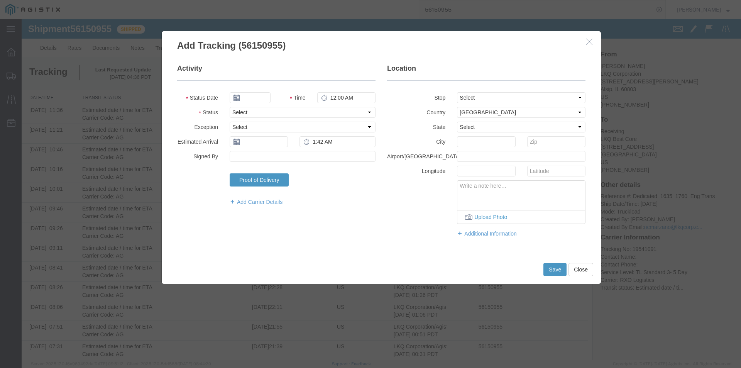
type input "[DATE]"
type input "1:00 PM"
click at [257, 111] on select "Select Arrival Notice Available Arrival Notice Imported Arrive at Delivery Loca…" at bounding box center [302, 112] width 146 height 11
select select "DELIVRED"
click at [229, 107] on select "Select Arrival Notice Available Arrival Notice Imported Arrive at Delivery Loca…" at bounding box center [302, 112] width 146 height 11
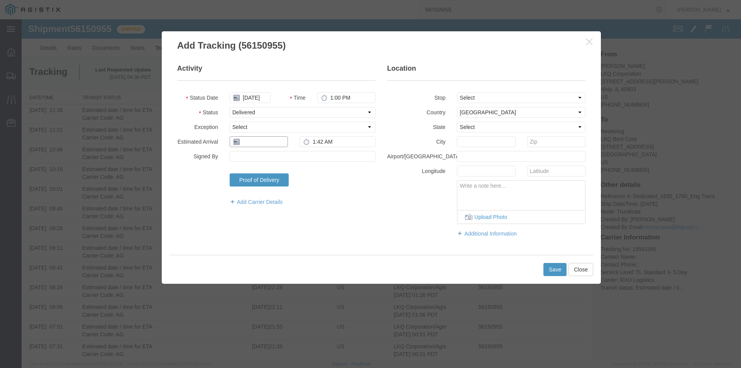
click at [255, 145] on input "text" at bounding box center [258, 141] width 58 height 11
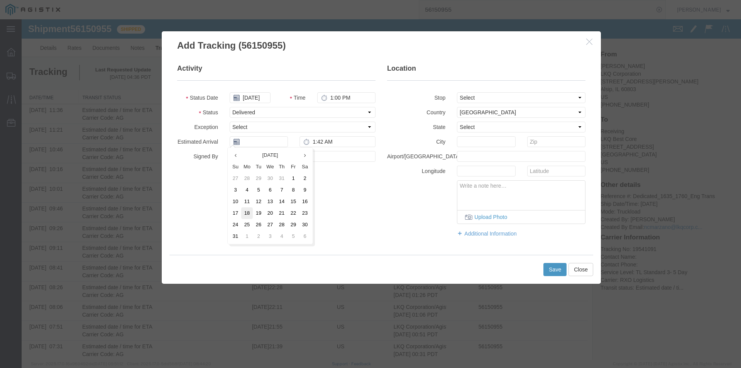
click at [251, 212] on td "18" at bounding box center [247, 213] width 12 height 12
type input "[DATE]"
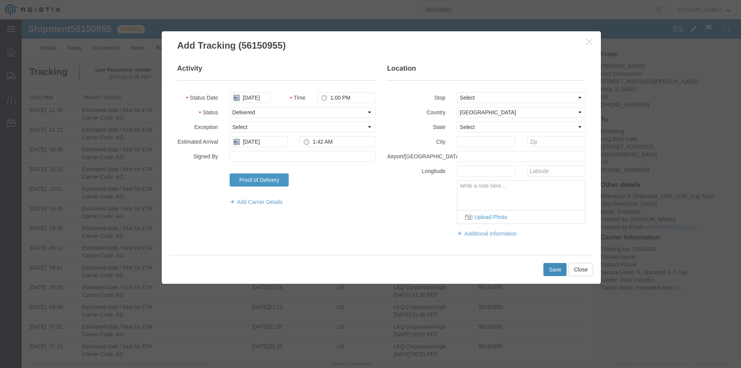
click at [546, 265] on button "Save" at bounding box center [554, 269] width 23 height 13
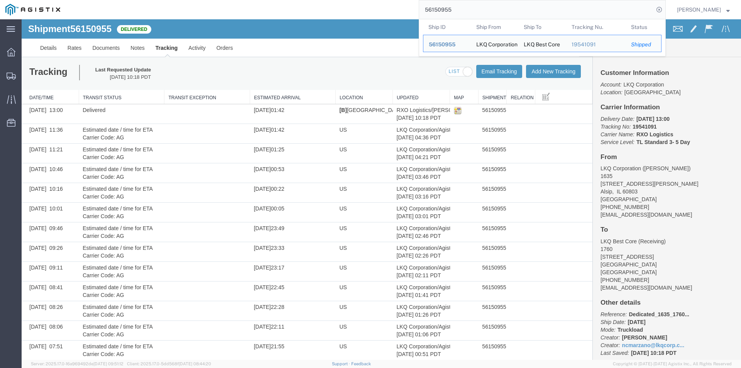
drag, startPoint x: 477, startPoint y: 9, endPoint x: 392, endPoint y: 12, distance: 84.9
click at [392, 12] on div "56150955 Ship ID Ship From Ship To Tracking Nu. Status Ship ID 56150955 Ship Fr…" at bounding box center [366, 9] width 600 height 19
paste input "63969"
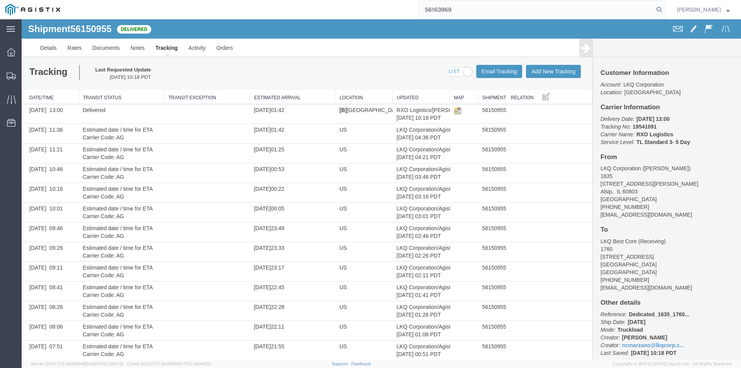
type input "56163969"
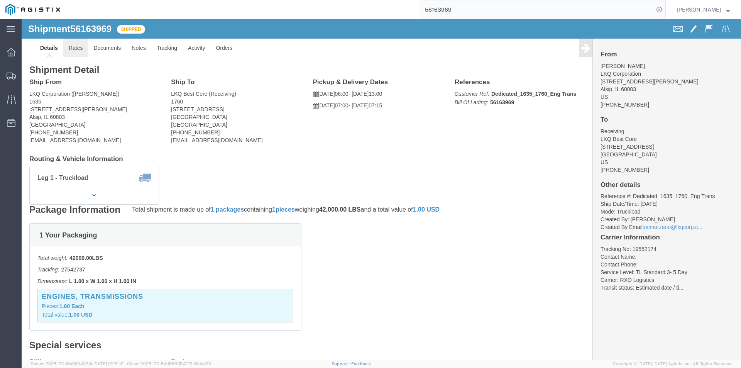
click link "Rates"
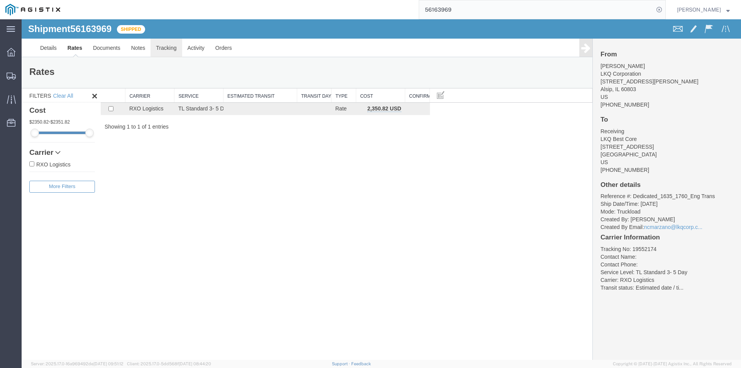
click at [170, 48] on link "Tracking" at bounding box center [165, 48] width 31 height 19
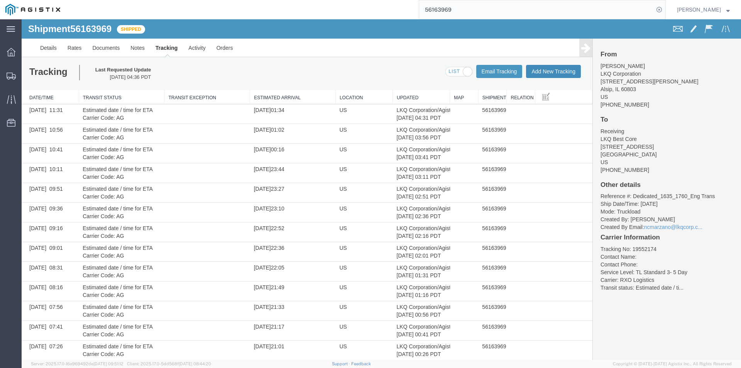
click at [526, 71] on button "Add New Tracking" at bounding box center [553, 71] width 55 height 13
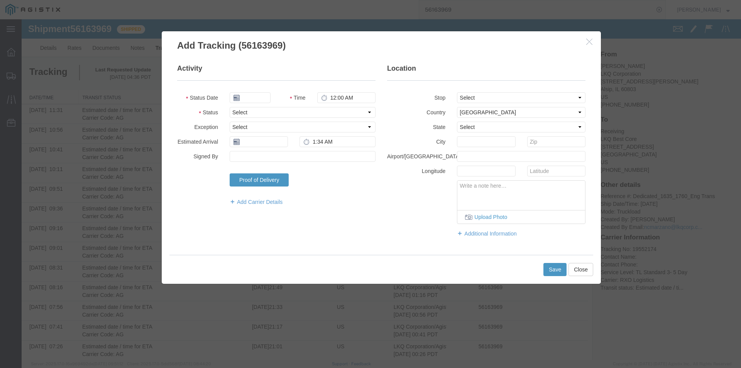
type input "[DATE]"
type input "1:00 PM"
click at [262, 113] on select "Select Arrival Notice Available Arrival Notice Imported Arrive at Delivery Loca…" at bounding box center [302, 112] width 146 height 11
select select "DELIVRED"
click at [229, 107] on select "Select Arrival Notice Available Arrival Notice Imported Arrive at Delivery Loca…" at bounding box center [302, 112] width 146 height 11
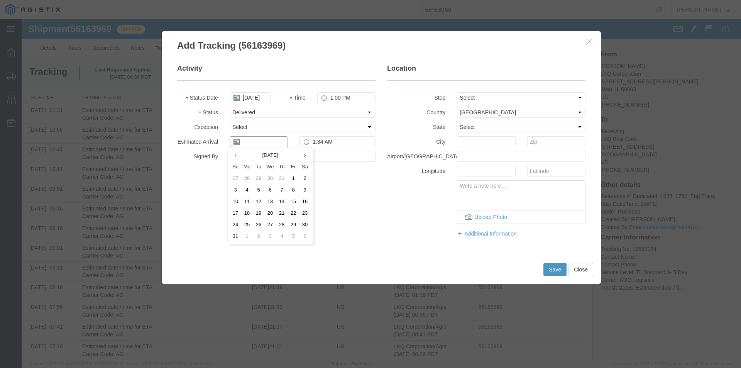
click at [260, 139] on input "text" at bounding box center [258, 141] width 58 height 11
click at [249, 214] on td "18" at bounding box center [247, 213] width 12 height 12
type input "[DATE]"
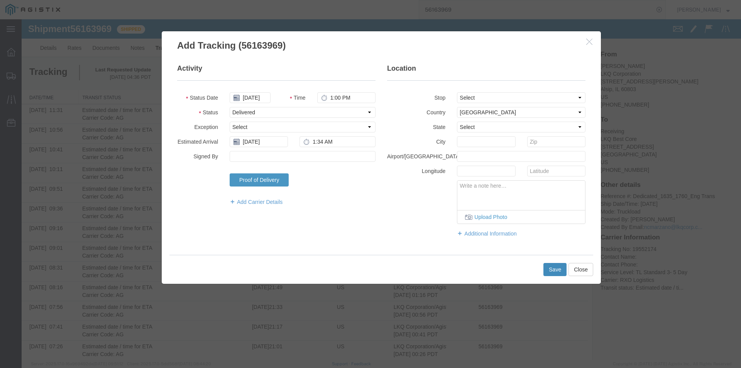
click at [552, 272] on button "Save" at bounding box center [554, 269] width 23 height 13
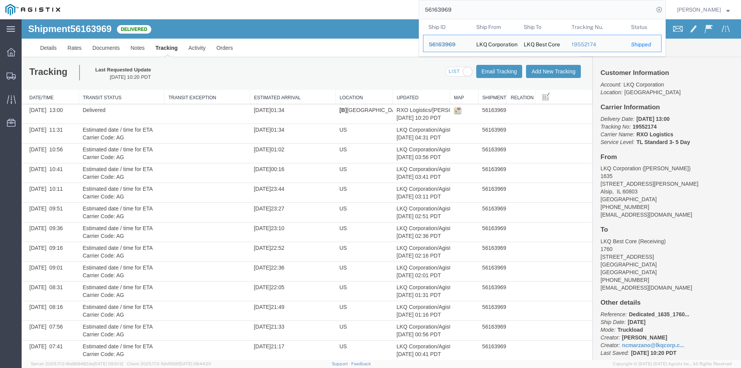
drag, startPoint x: 479, startPoint y: 9, endPoint x: 353, endPoint y: 10, distance: 126.1
click at [353, 10] on div "56163969 Ship ID Ship From Ship To Tracking Nu. Status Ship ID 56163969 Ship Fr…" at bounding box center [366, 9] width 600 height 19
paste input "88"
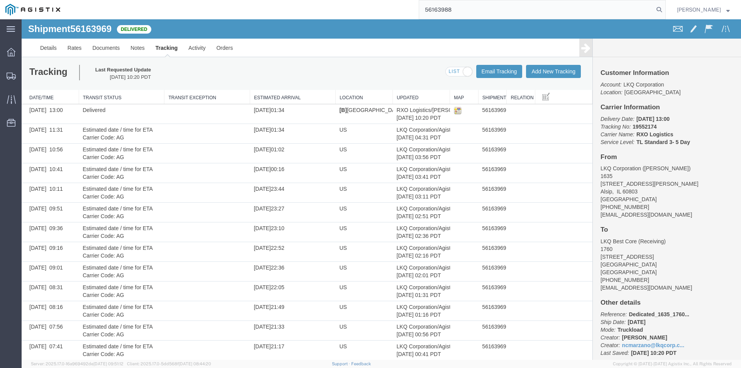
type input "56163988"
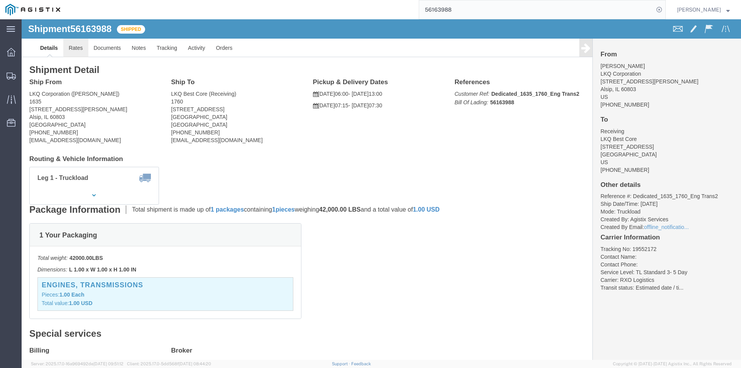
click link "Rates"
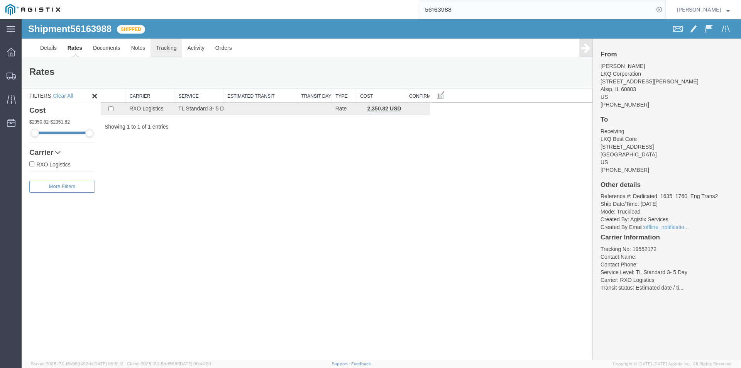
click at [159, 45] on link "Tracking" at bounding box center [165, 48] width 31 height 19
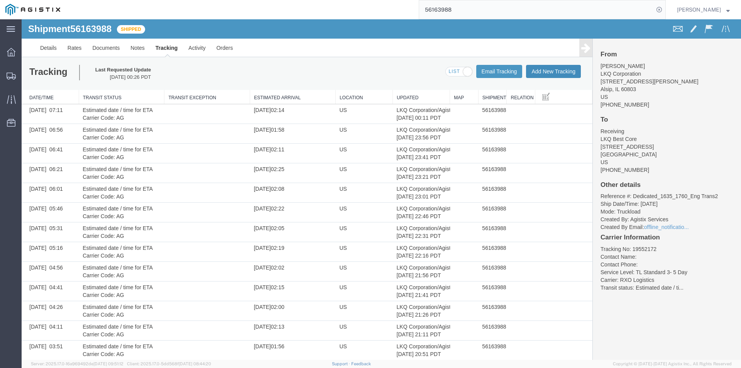
click at [532, 69] on button "Add New Tracking" at bounding box center [553, 71] width 55 height 13
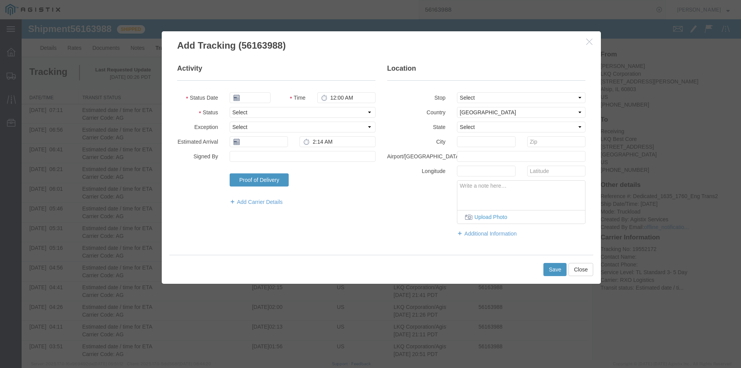
type input "[DATE]"
type input "1:00 PM"
click at [256, 113] on select "Select Arrival Notice Available Arrival Notice Imported Arrive at Delivery Loca…" at bounding box center [302, 112] width 146 height 11
select select "DELIVRED"
click at [229, 107] on select "Select Arrival Notice Available Arrival Notice Imported Arrive at Delivery Loca…" at bounding box center [302, 112] width 146 height 11
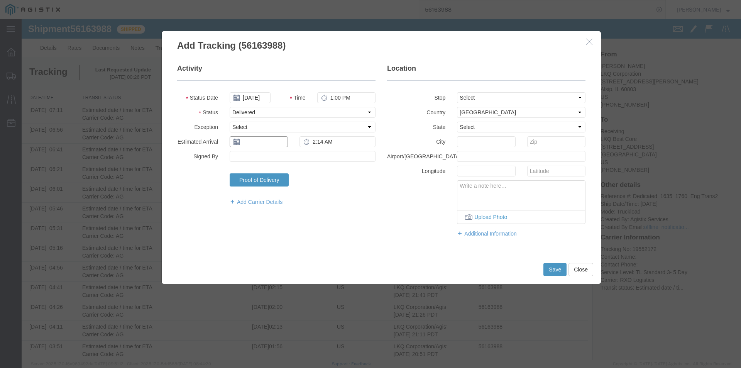
click at [253, 144] on input "text" at bounding box center [258, 141] width 58 height 11
click at [245, 211] on td "18" at bounding box center [247, 213] width 12 height 12
type input "[DATE]"
click at [553, 266] on button "Save" at bounding box center [554, 269] width 23 height 13
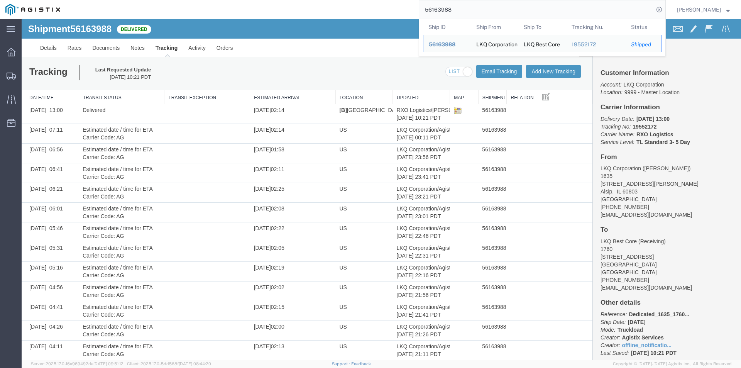
drag, startPoint x: 413, startPoint y: 9, endPoint x: 384, endPoint y: 9, distance: 28.5
click at [384, 9] on div "56163988 Ship ID Ship From Ship To Tracking Nu. Status Ship ID 56163988 Ship Fr…" at bounding box center [366, 9] width 600 height 19
paste input "50970"
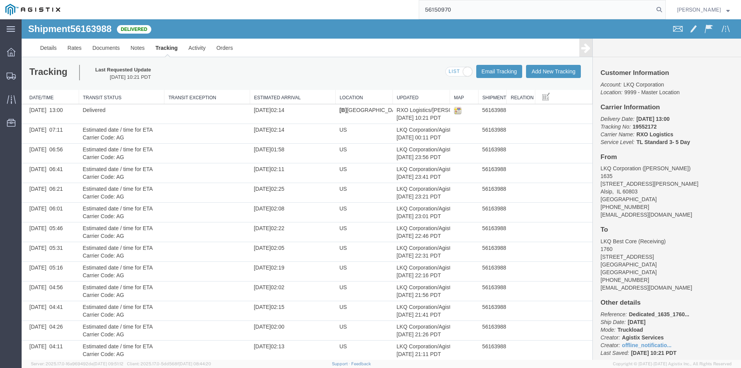
type input "56150970"
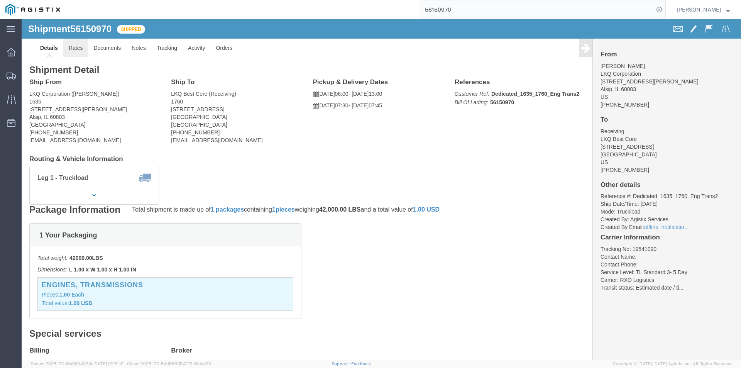
click link "Rates"
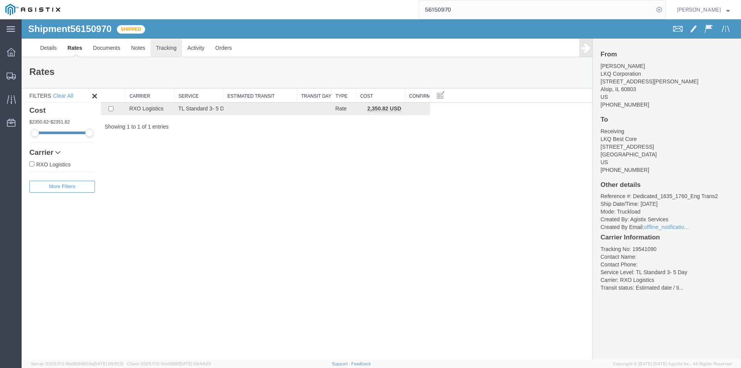
click at [167, 47] on link "Tracking" at bounding box center [165, 48] width 31 height 19
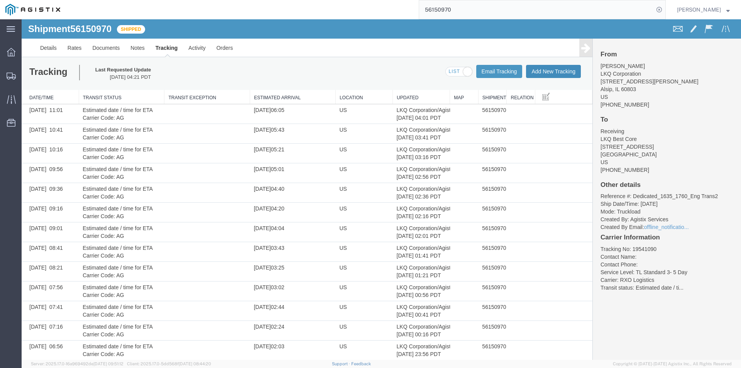
click at [540, 70] on button "Add New Tracking" at bounding box center [553, 71] width 55 height 13
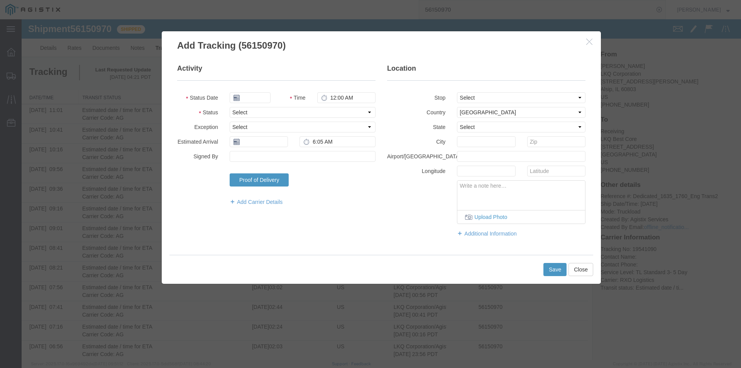
type input "[DATE]"
type input "1:00 PM"
click at [262, 114] on select "Select Arrival Notice Available Arrival Notice Imported Arrive at Delivery Loca…" at bounding box center [302, 112] width 146 height 11
select select "DELIVRED"
click at [229, 107] on select "Select Arrival Notice Available Arrival Notice Imported Arrive at Delivery Loca…" at bounding box center [302, 112] width 146 height 11
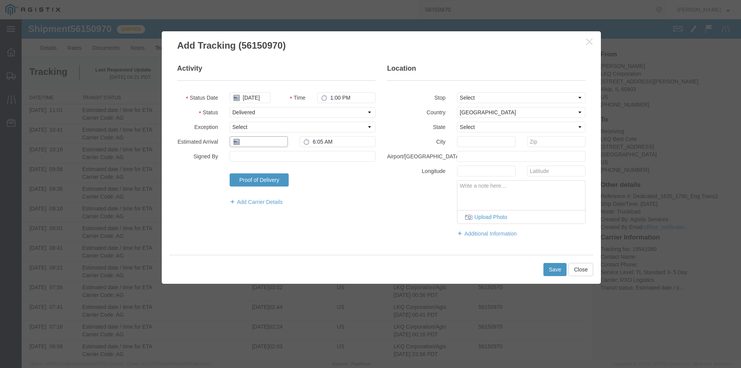
click at [246, 137] on input "text" at bounding box center [258, 141] width 58 height 11
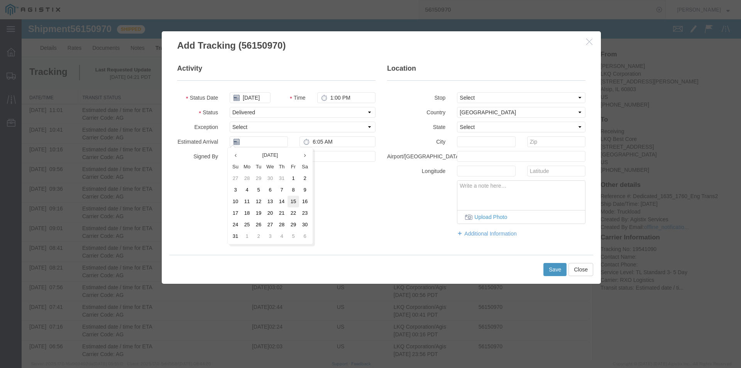
click at [290, 199] on td "15" at bounding box center [293, 202] width 12 height 12
type input "[DATE]"
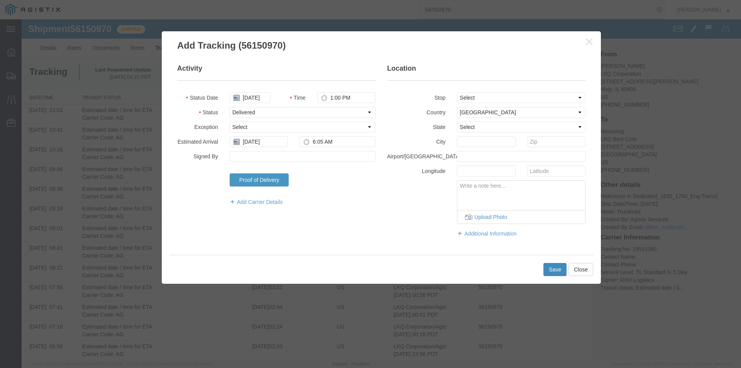
click at [554, 268] on button "Save" at bounding box center [554, 269] width 23 height 13
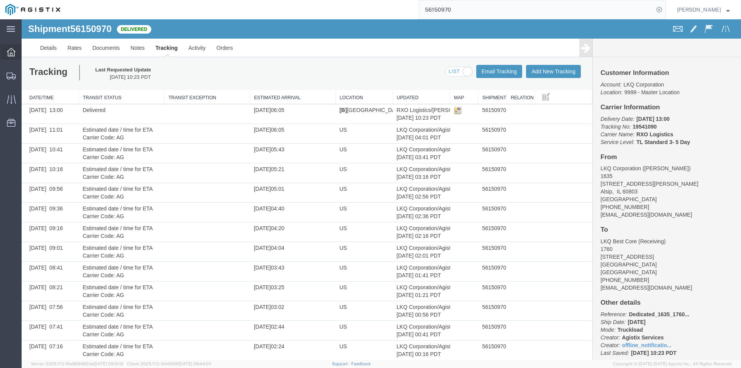
click at [17, 51] on div at bounding box center [11, 51] width 22 height 15
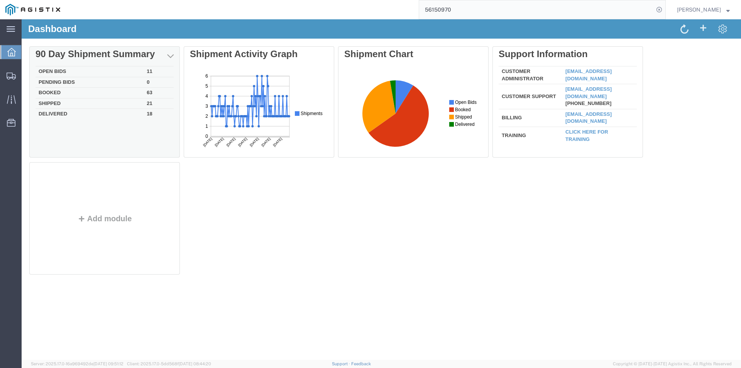
click at [123, 72] on td "Open Bids" at bounding box center [89, 71] width 108 height 11
